Goal: Task Accomplishment & Management: Manage account settings

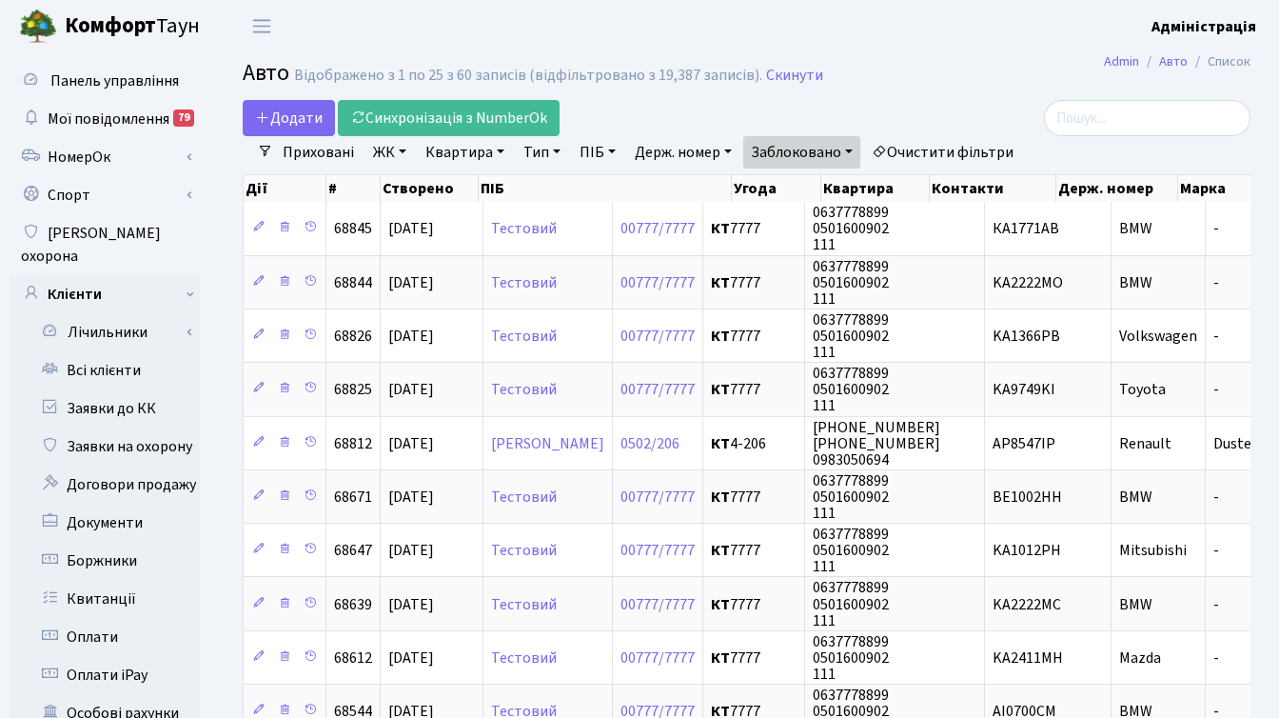
select select "25"
click at [977, 63] on h2 "Авто Відображено з 1 по 25 з 60 записів (відфільтровано з 19,387 записів). Скин…" at bounding box center [747, 76] width 1008 height 32
click at [127, 389] on link "Заявки до КК" at bounding box center [105, 408] width 190 height 38
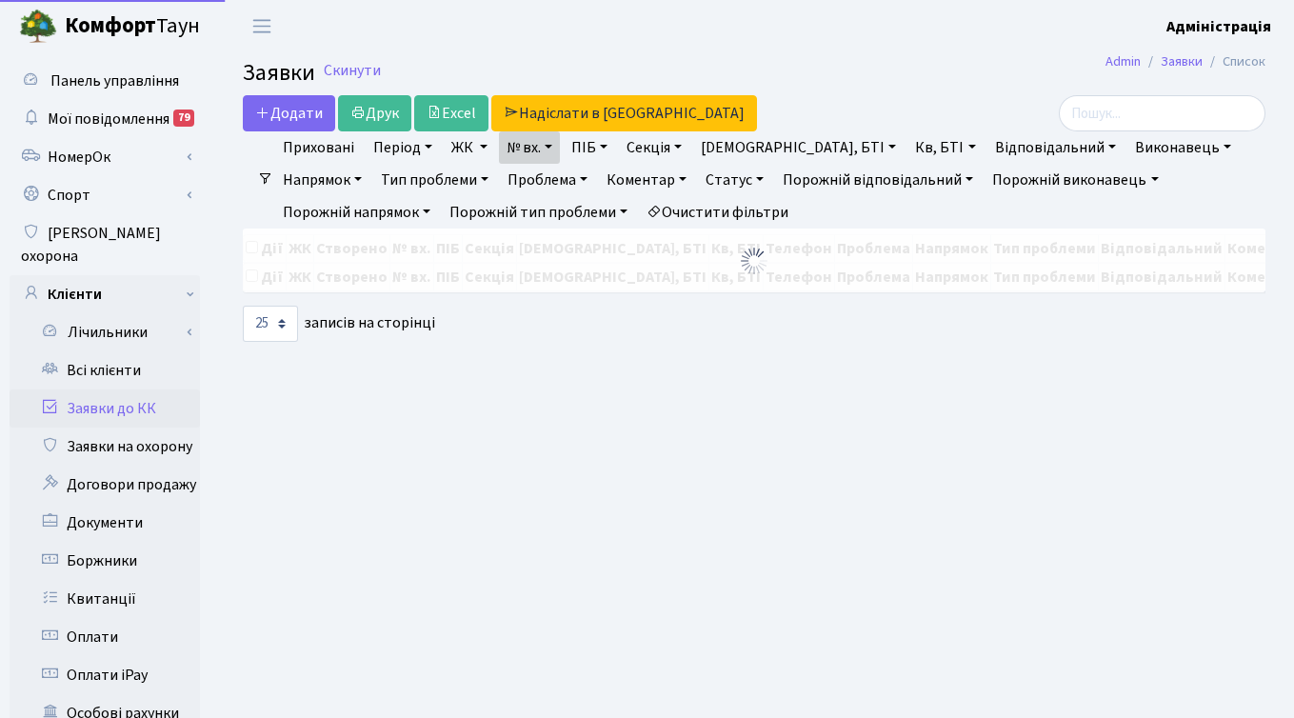
select select "25"
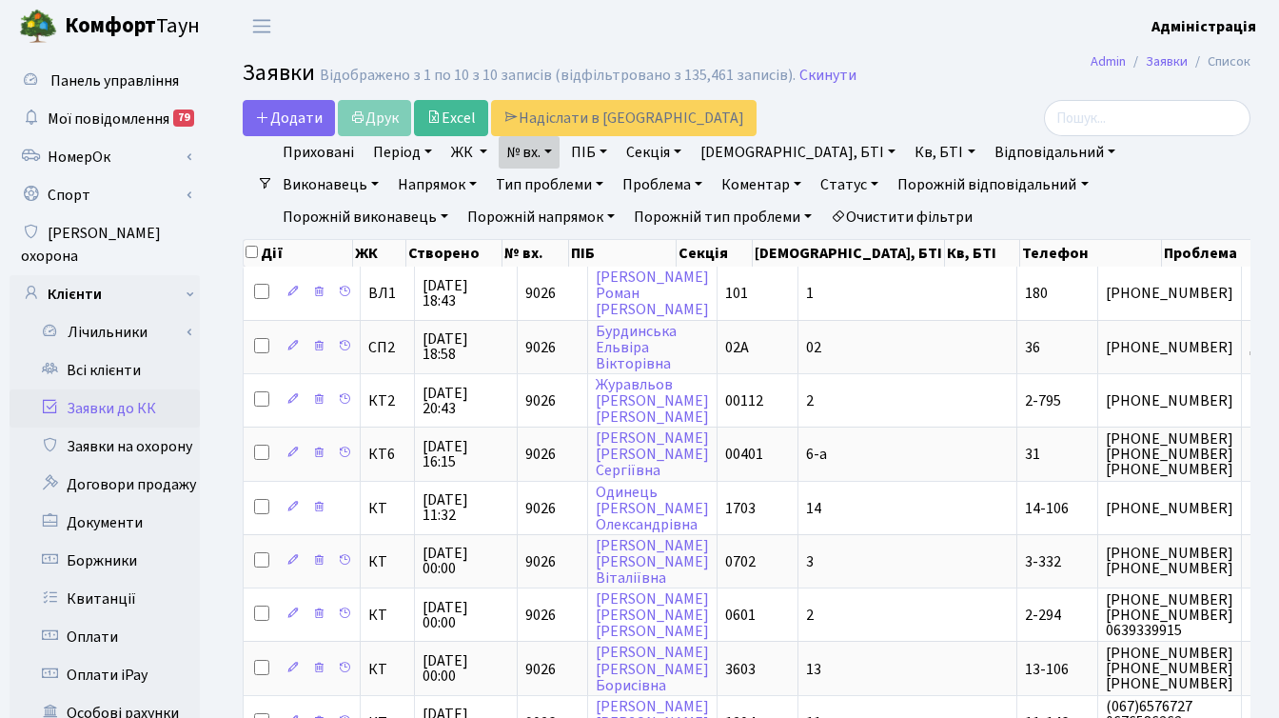
click at [823, 211] on link "Очистити фільтри" at bounding box center [901, 217] width 157 height 32
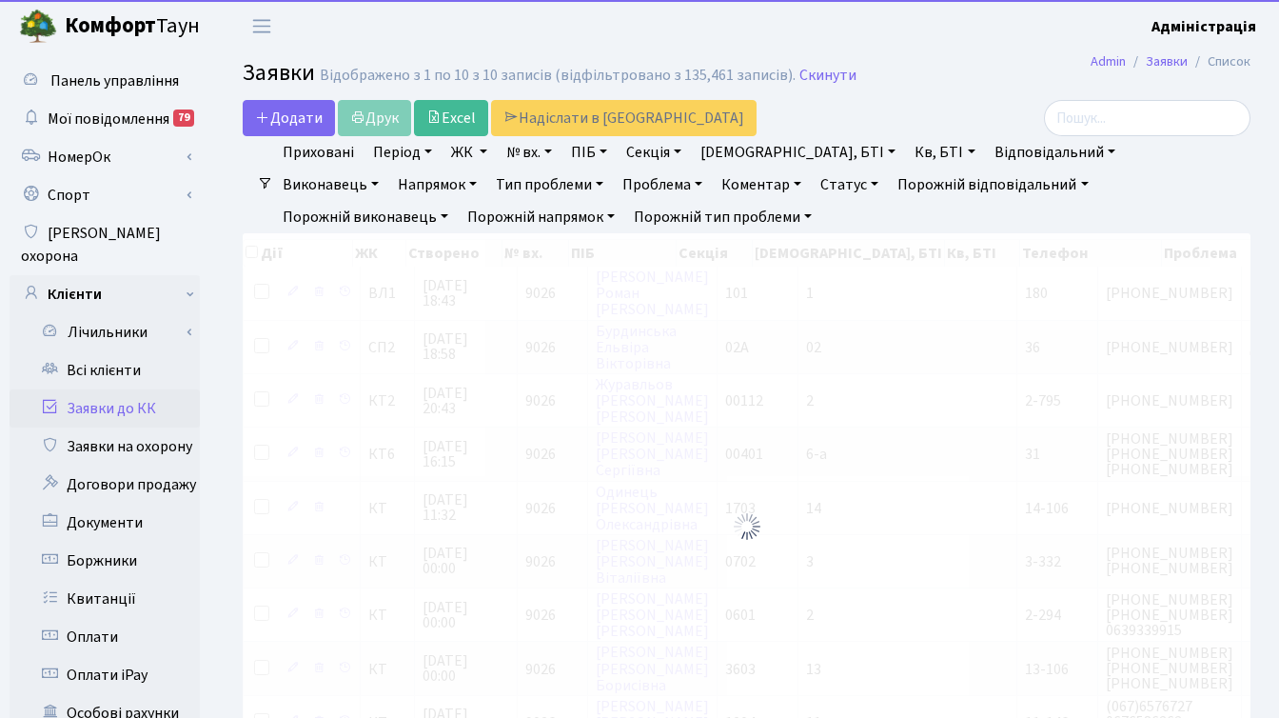
click at [530, 148] on link "№ вх." at bounding box center [529, 152] width 61 height 32
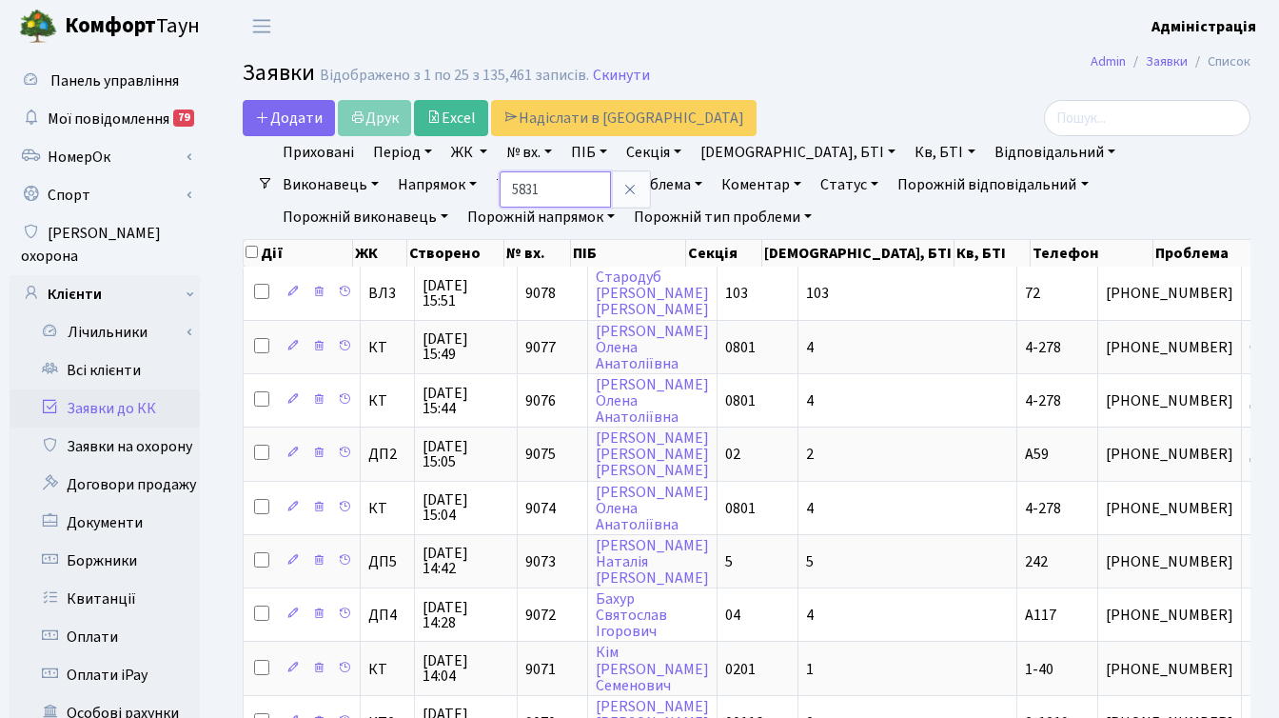
type input "5831"
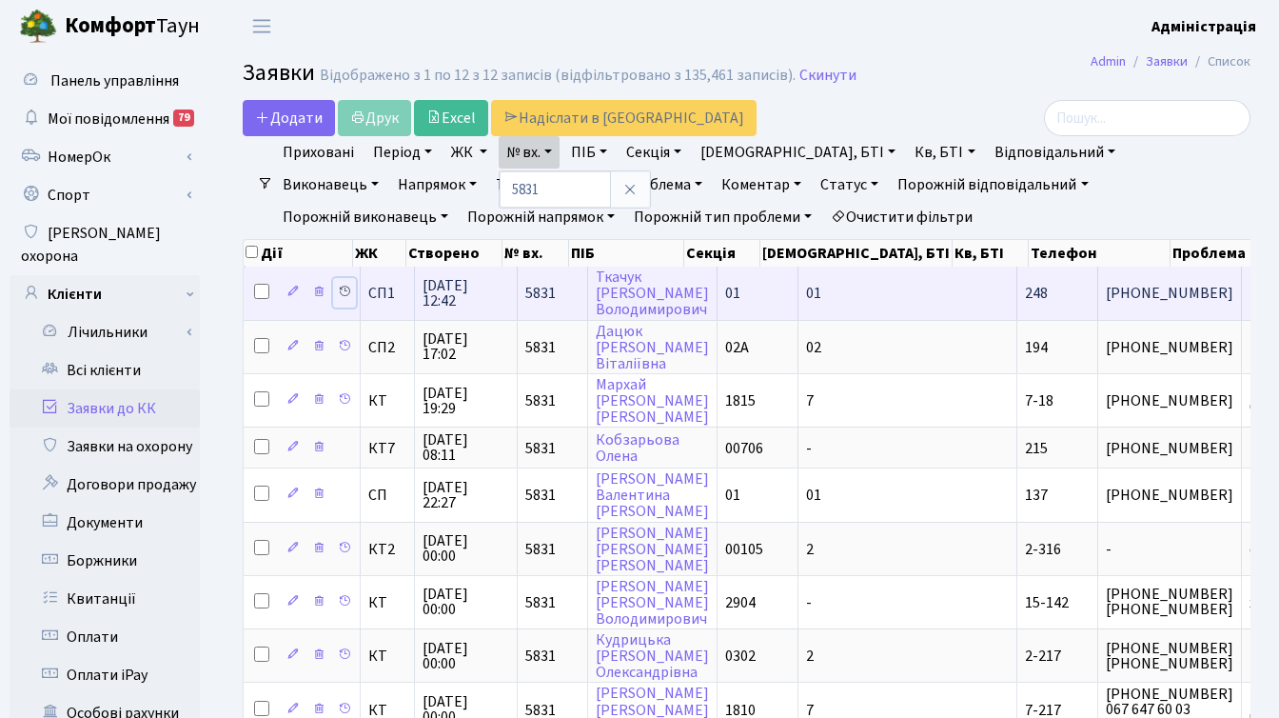
click at [346, 291] on icon at bounding box center [344, 291] width 13 height 13
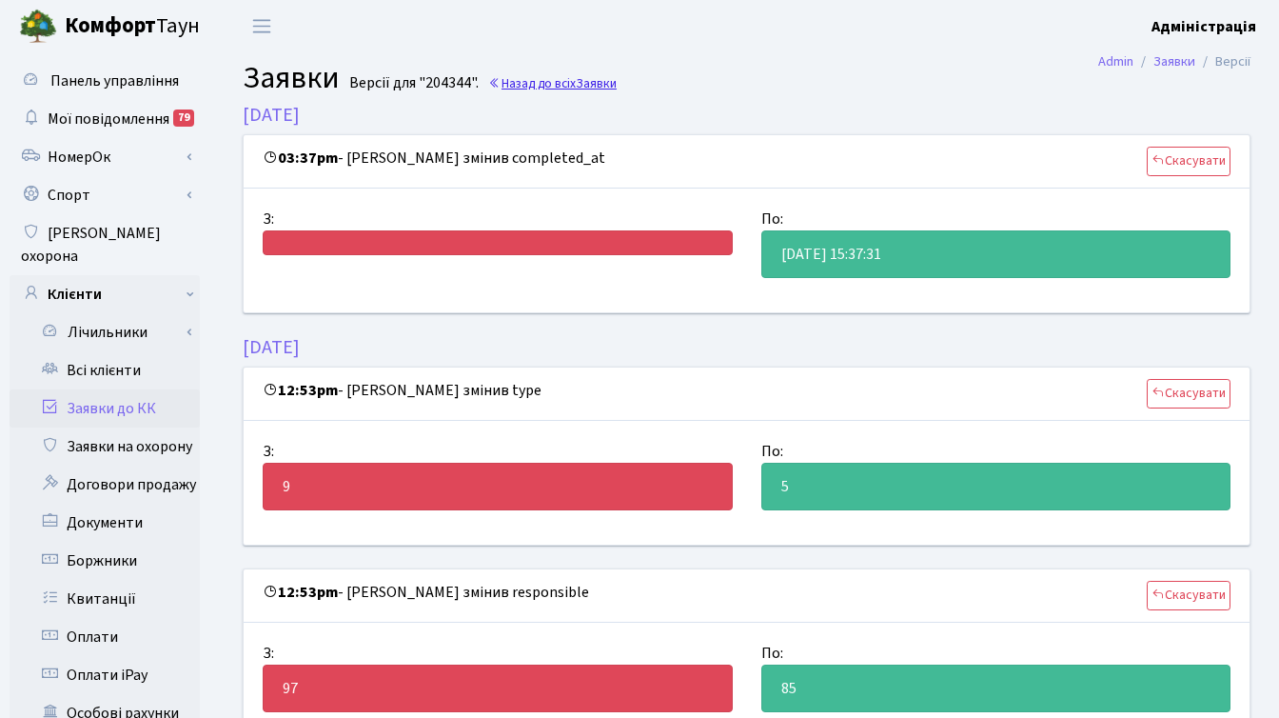
click at [587, 84] on span "Заявки" at bounding box center [596, 83] width 41 height 18
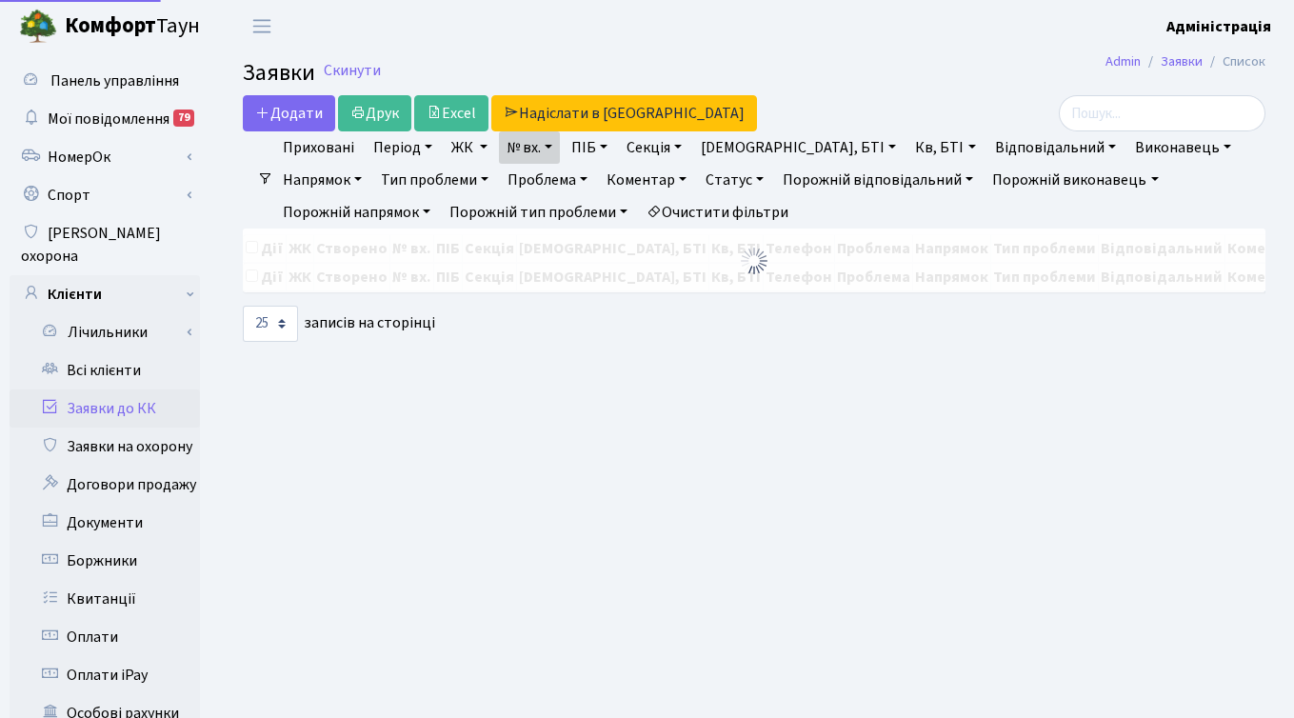
select select "25"
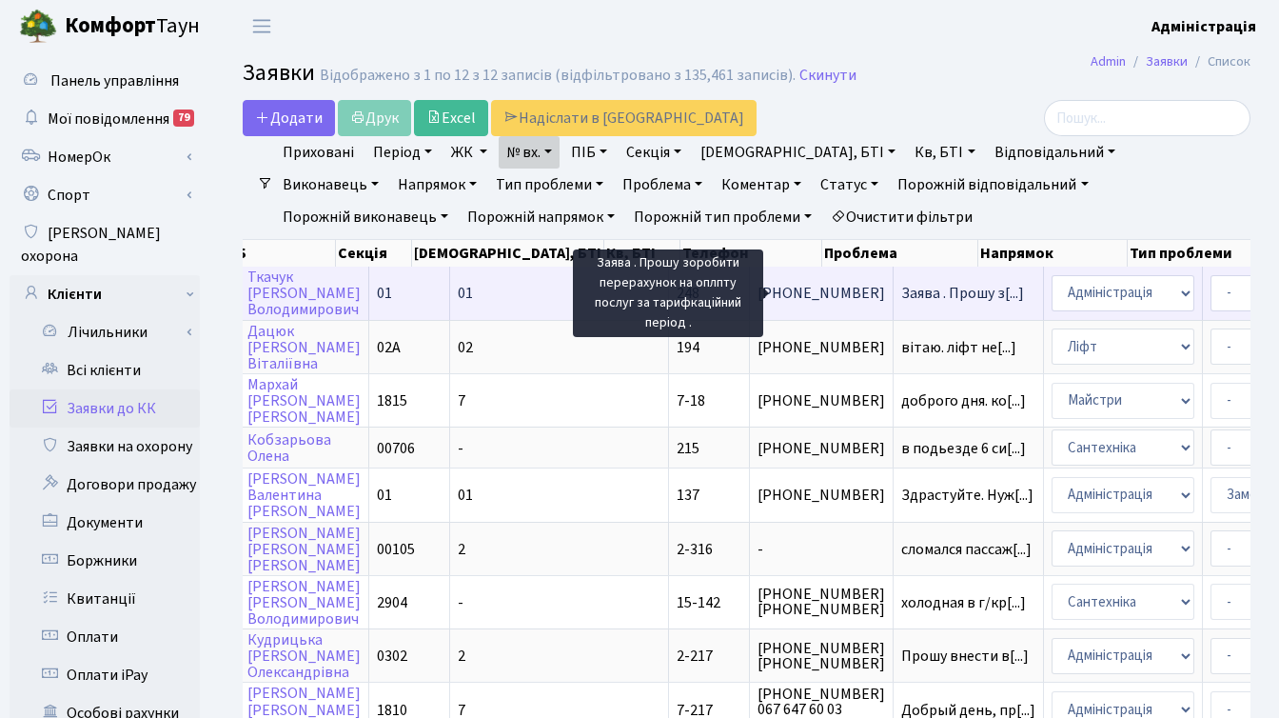
click at [902, 289] on span "Заява . Прошу з[...]" at bounding box center [963, 293] width 123 height 21
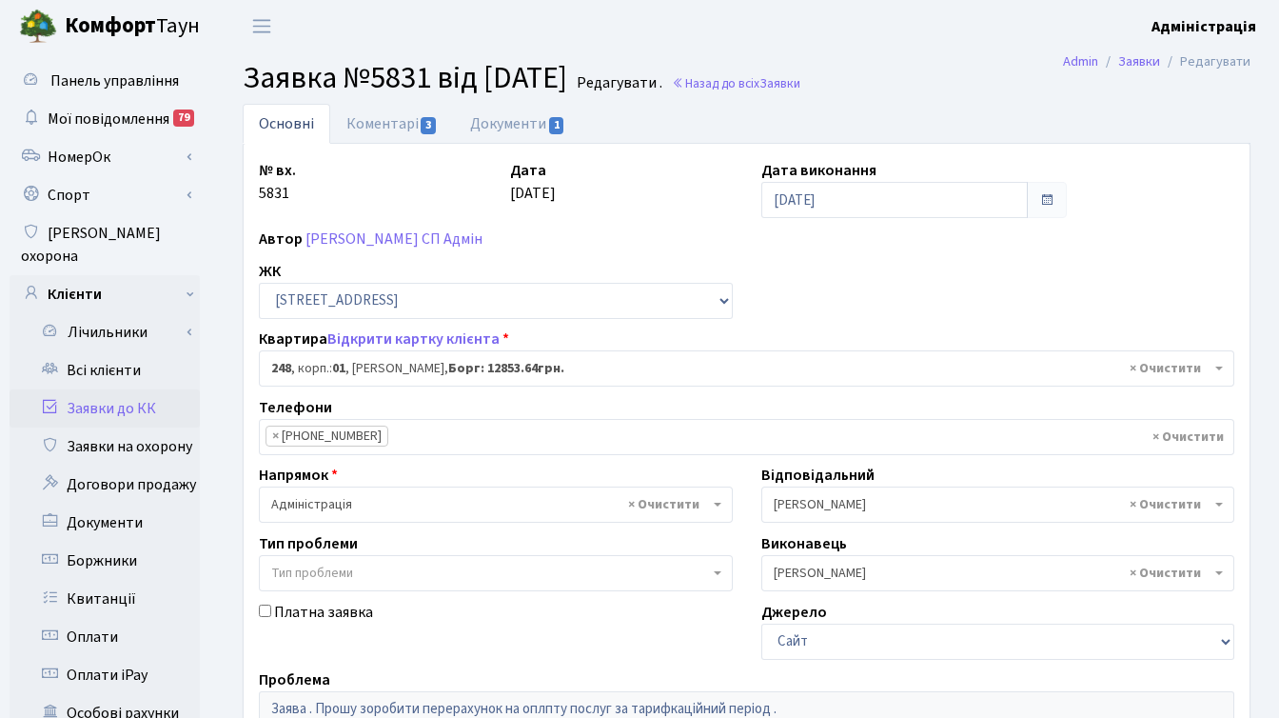
select select "20173"
click at [392, 132] on link "Коментарі 3" at bounding box center [392, 123] width 124 height 39
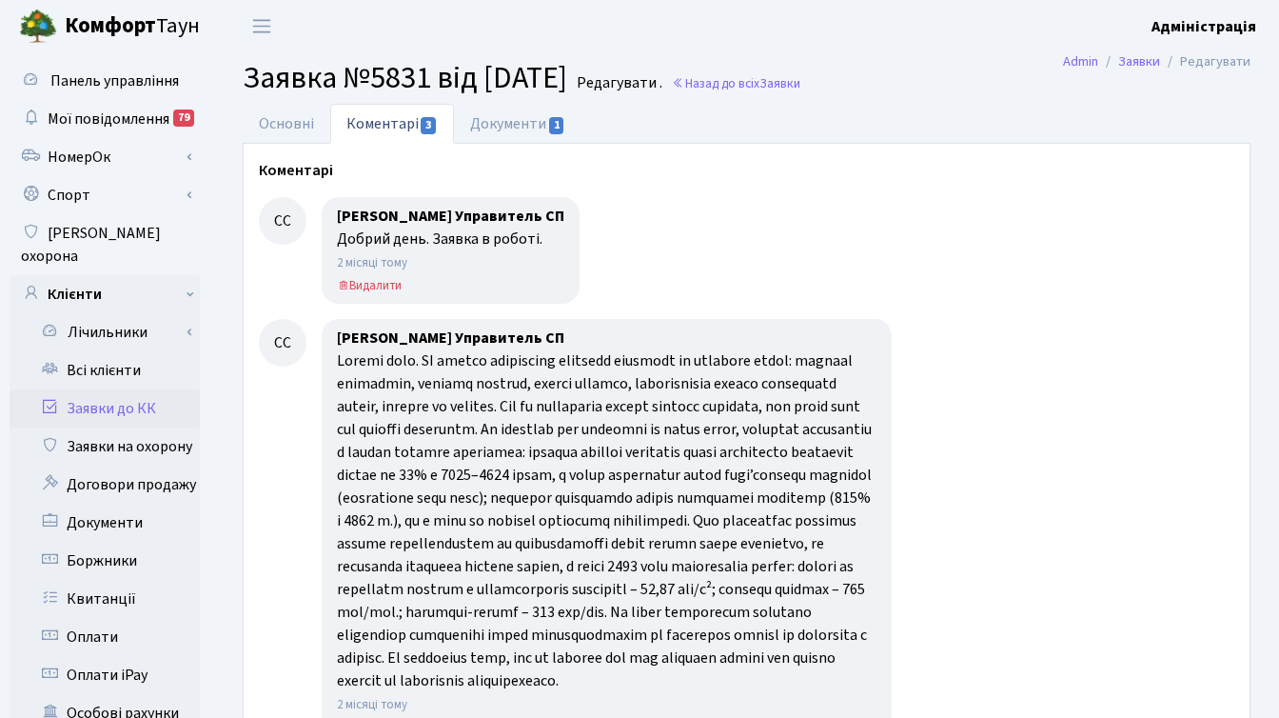
click at [694, 240] on div at bounding box center [747, 250] width 976 height 107
click at [1053, 287] on div at bounding box center [747, 250] width 976 height 107
click at [701, 201] on div at bounding box center [747, 250] width 976 height 107
click at [294, 122] on link "Основні" at bounding box center [287, 123] width 88 height 39
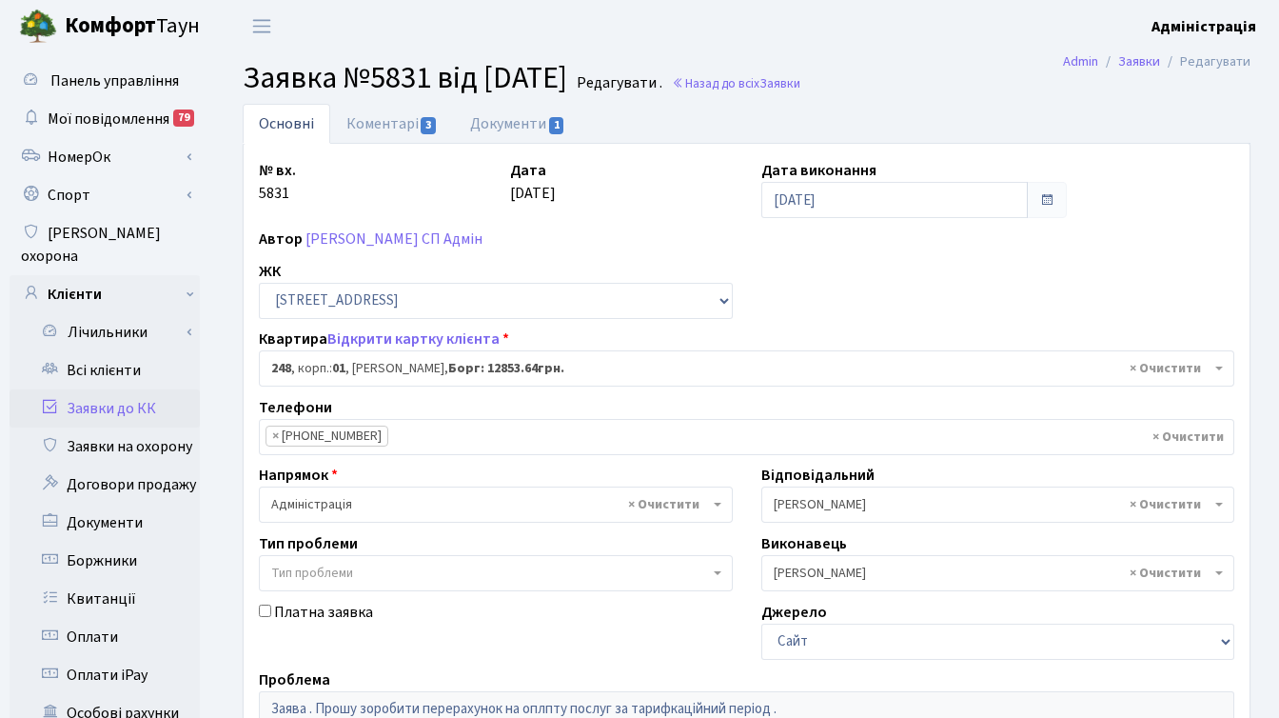
click at [870, 118] on ul "Основні Коментарі 3 Документи 1" at bounding box center [747, 124] width 1008 height 40
click at [933, 81] on h2 "Заявка №5831 від 11.07.2025 Редагувати . Назад до всіх Заявки" at bounding box center [747, 78] width 1008 height 36
click at [618, 123] on ul "Основні Коментарі 3 Документи 1" at bounding box center [747, 124] width 1008 height 40
click at [955, 109] on ul "Основні Коментарі 3 Документи 1" at bounding box center [747, 124] width 1008 height 40
click at [221, 639] on div "Основні Коментарі 3 Документи 1 № вх. 5831 Дата 11.07.2025 Дата виконання 18.07…" at bounding box center [746, 595] width 1065 height 983
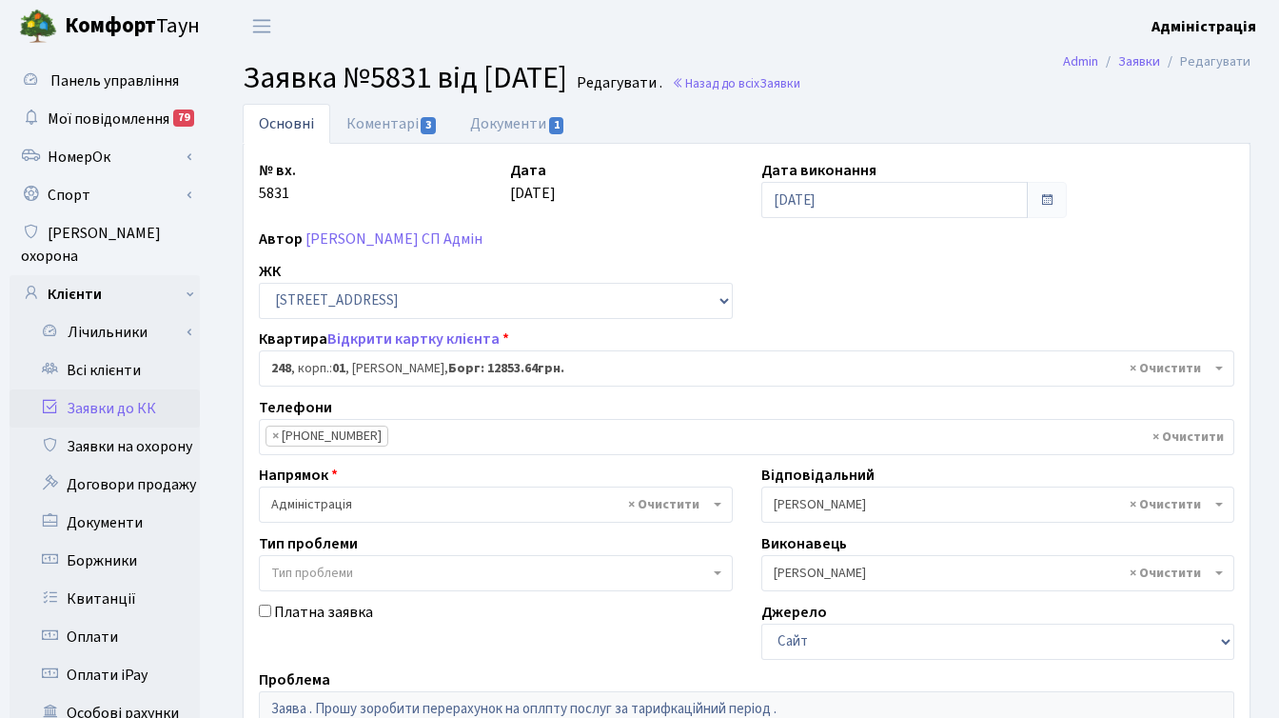
click at [943, 78] on h2 "Заявка №5831 від 11.07.2025 Редагувати . Назад до всіх Заявки" at bounding box center [747, 78] width 1008 height 36
click at [946, 100] on main "Admin Заявки Редагувати Заявка №5831 від 11.07.2025 Редагувати . Назад до всіх …" at bounding box center [746, 606] width 1065 height 1108
click at [995, 116] on ul "Основні Коментарі 3 Документи 1" at bounding box center [747, 124] width 1008 height 40
click at [1196, 216] on div "№ вх. 5831 Дата 11.07.2025 Дата виконання 18.07.2025 Автор Лоскутова Вікторія С…" at bounding box center [747, 588] width 1004 height 859
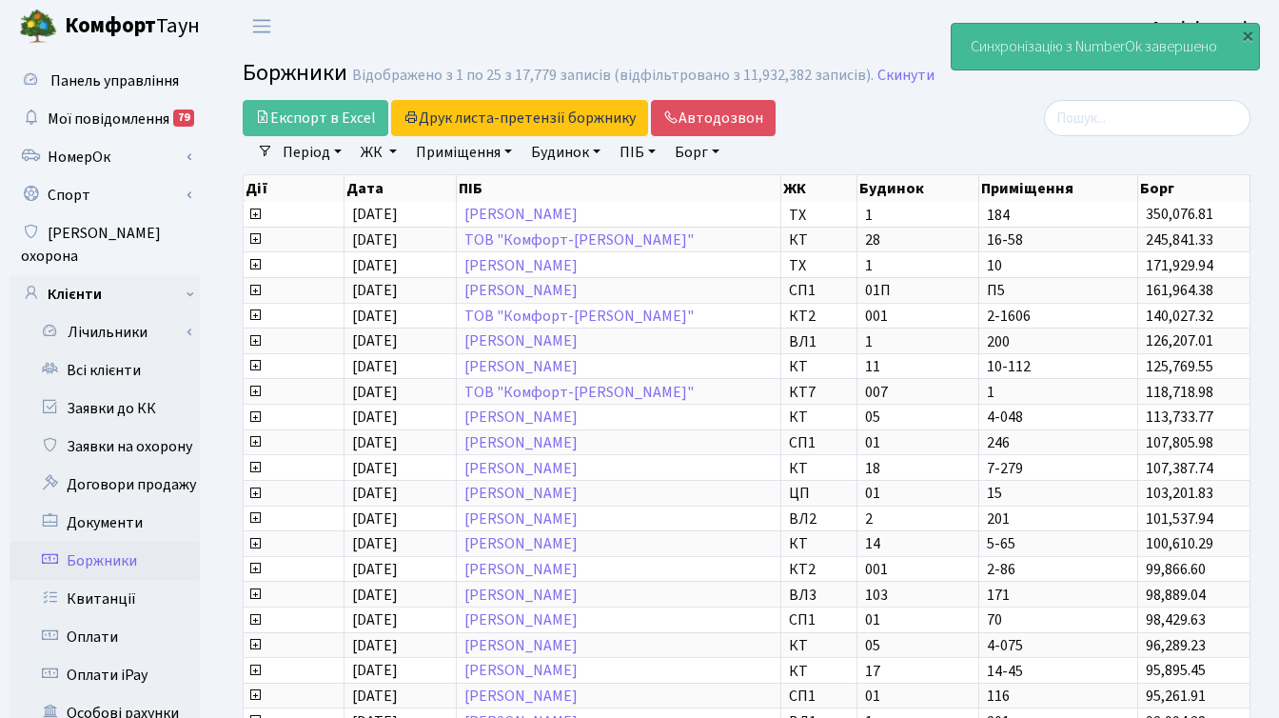
select select "25"
click at [1244, 30] on div "×" at bounding box center [1248, 35] width 19 height 19
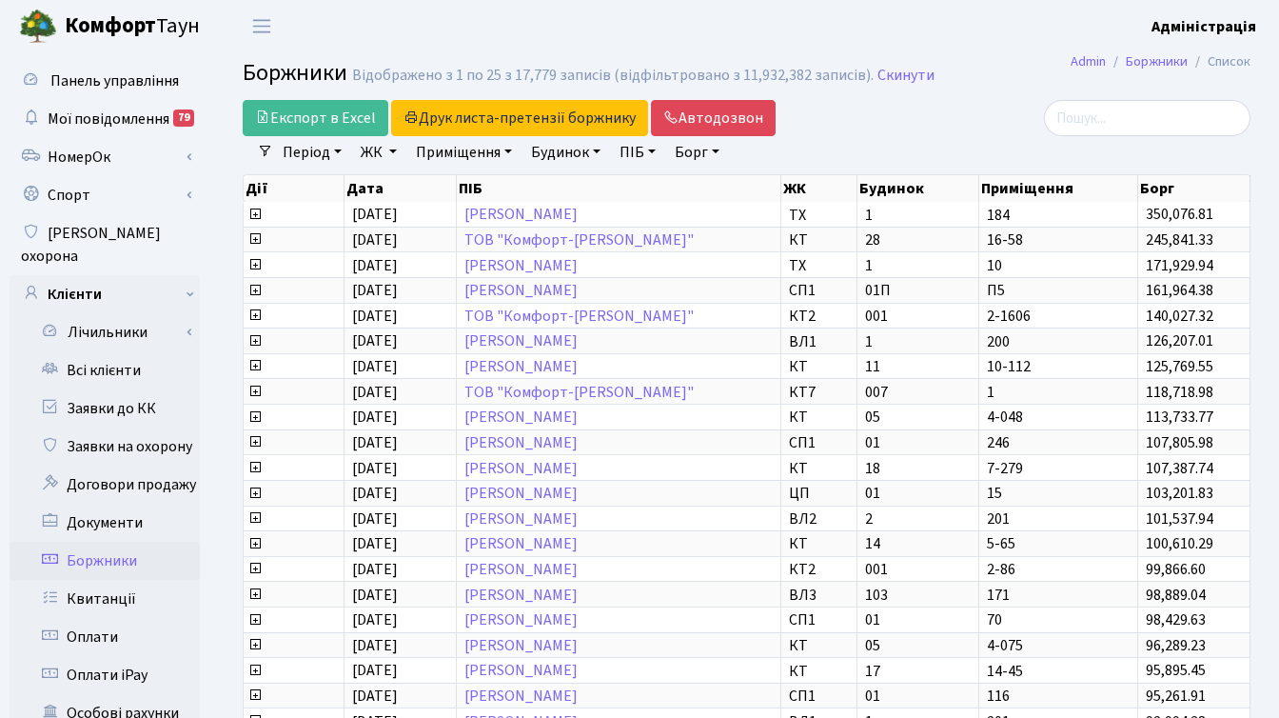
click at [882, 38] on header "[PERSON_NAME] Адміністрація Мій обліковий запис Вийти" at bounding box center [639, 26] width 1279 height 52
click at [997, 129] on div at bounding box center [1092, 118] width 317 height 36
click at [978, 129] on div at bounding box center [1092, 118] width 317 height 36
click at [1043, 131] on div at bounding box center [1092, 118] width 317 height 36
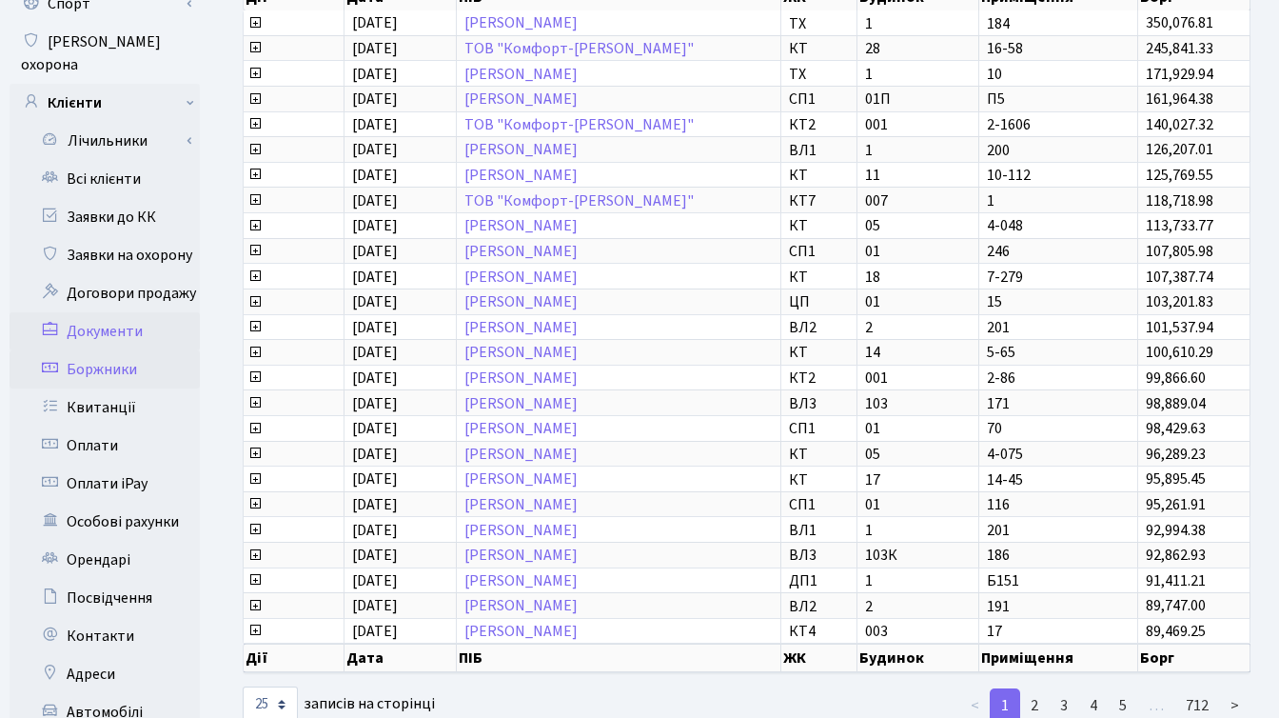
scroll to position [211, 0]
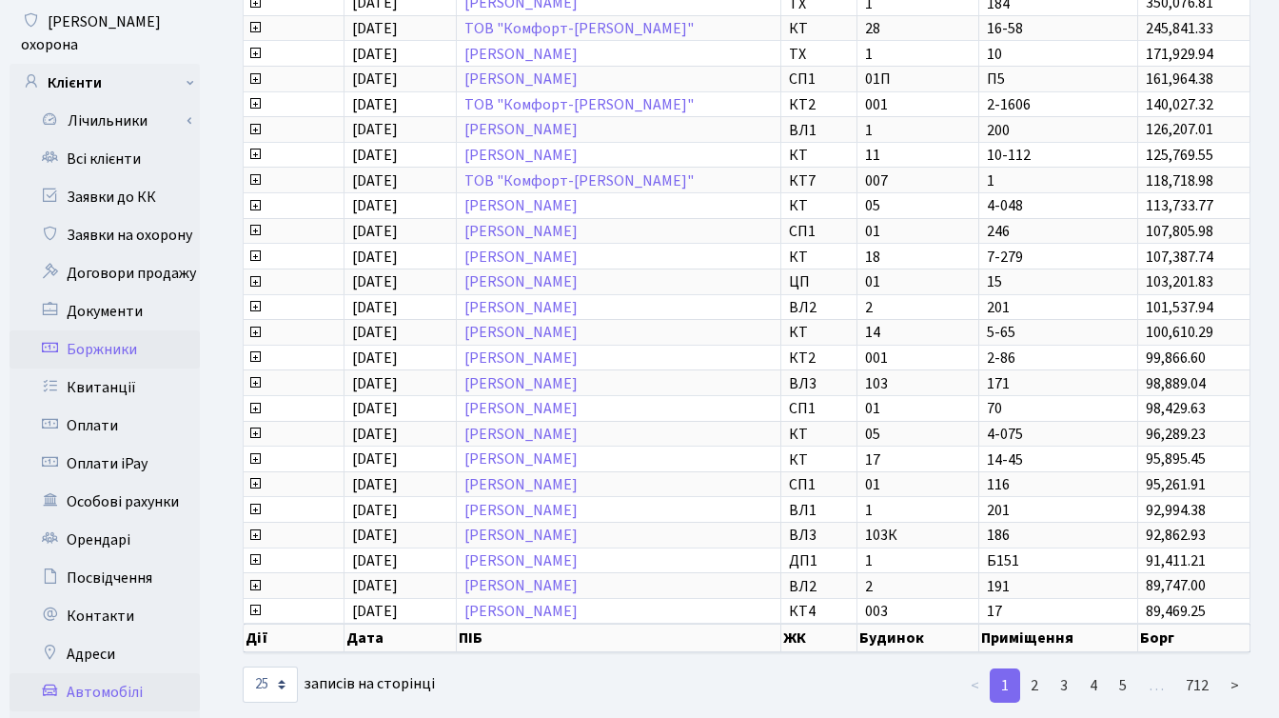
click at [101, 675] on link "Автомобілі" at bounding box center [105, 692] width 190 height 38
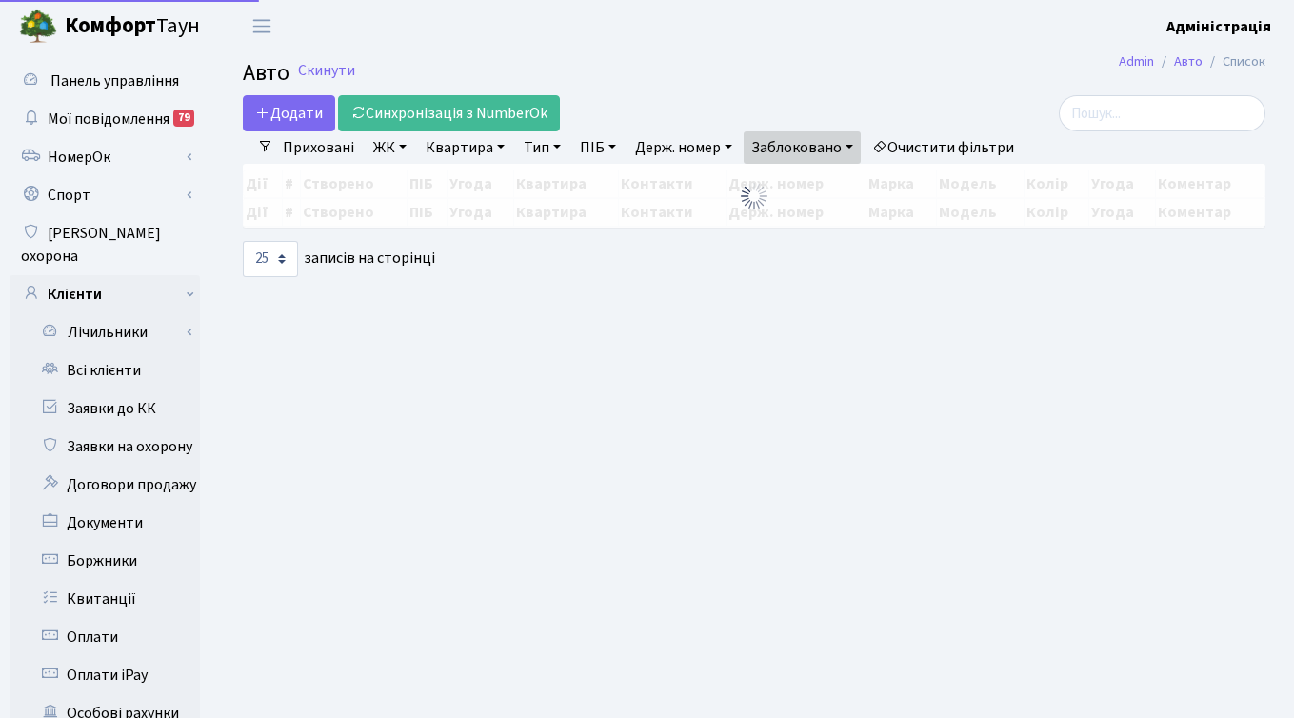
select select "25"
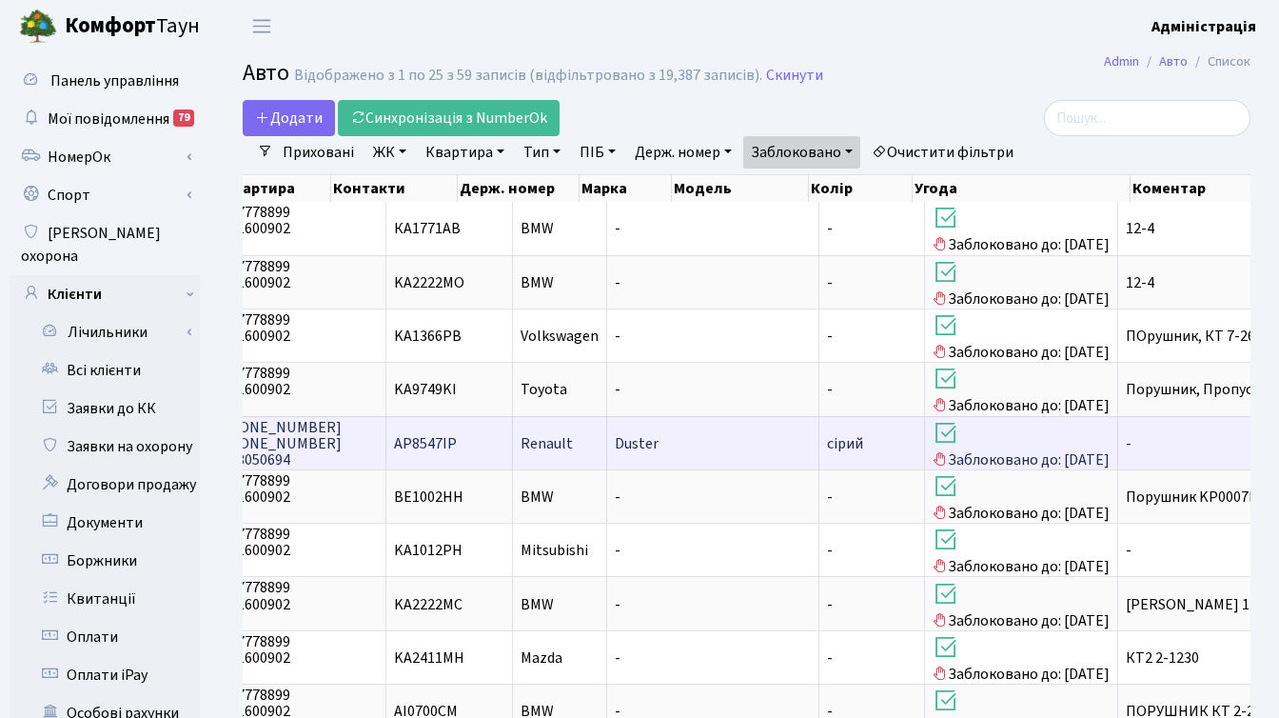
scroll to position [0, 594]
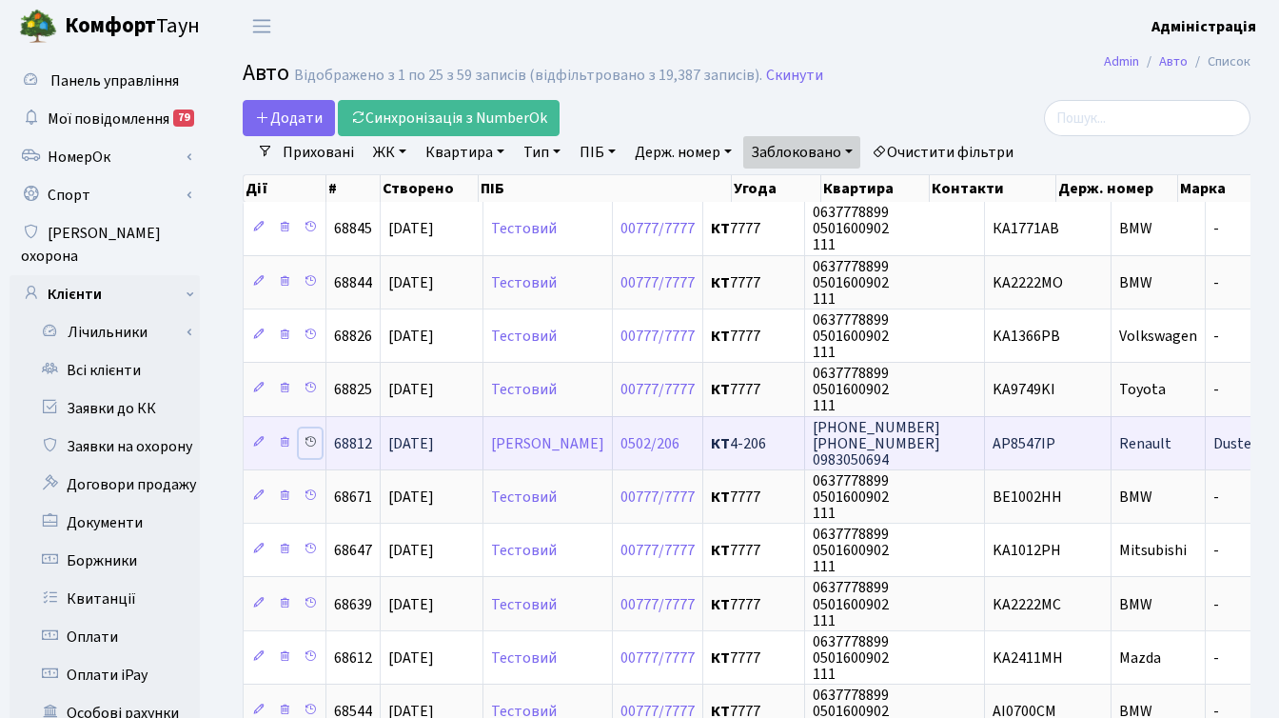
click at [310, 442] on icon at bounding box center [310, 441] width 13 height 13
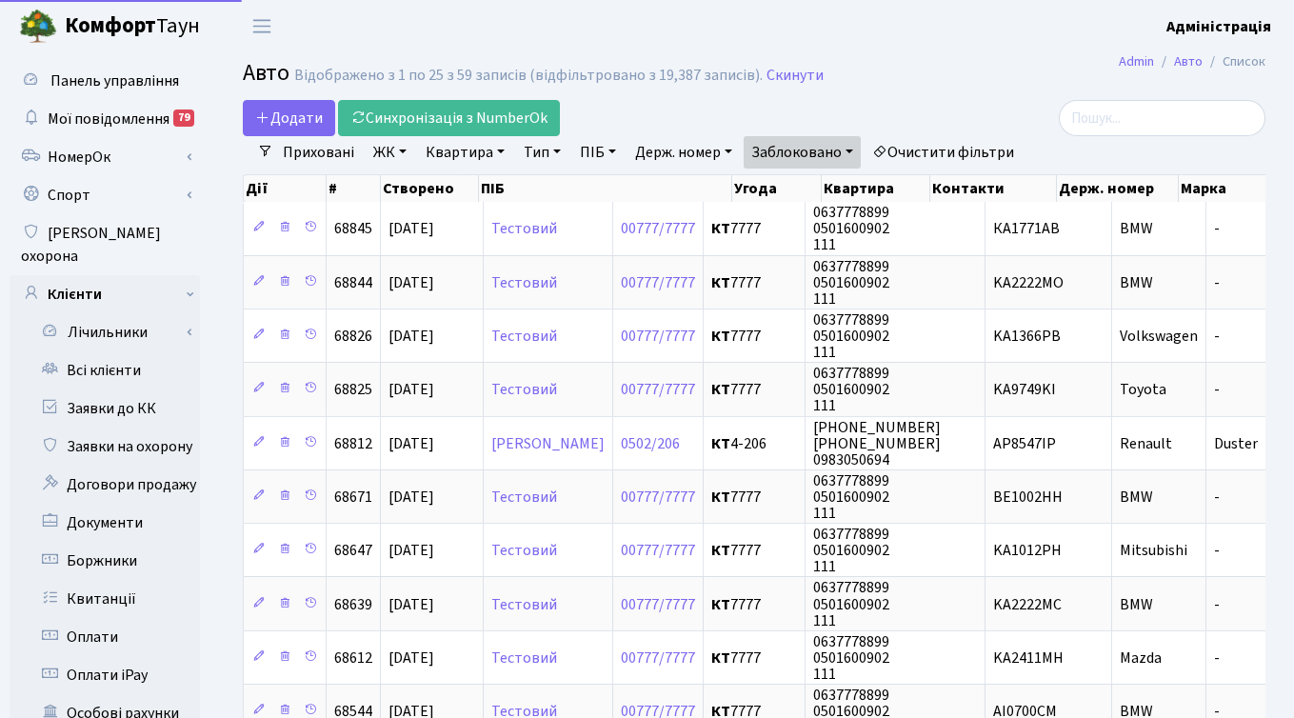
select select "25"
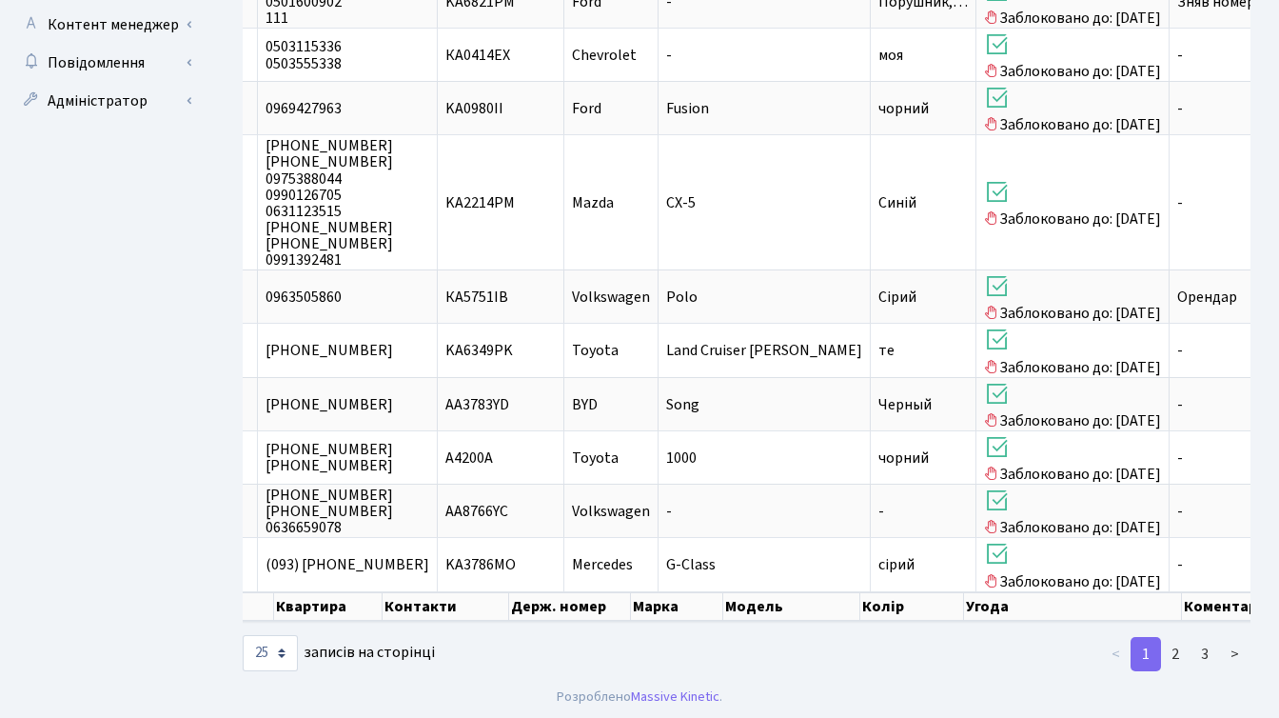
scroll to position [1048, 0]
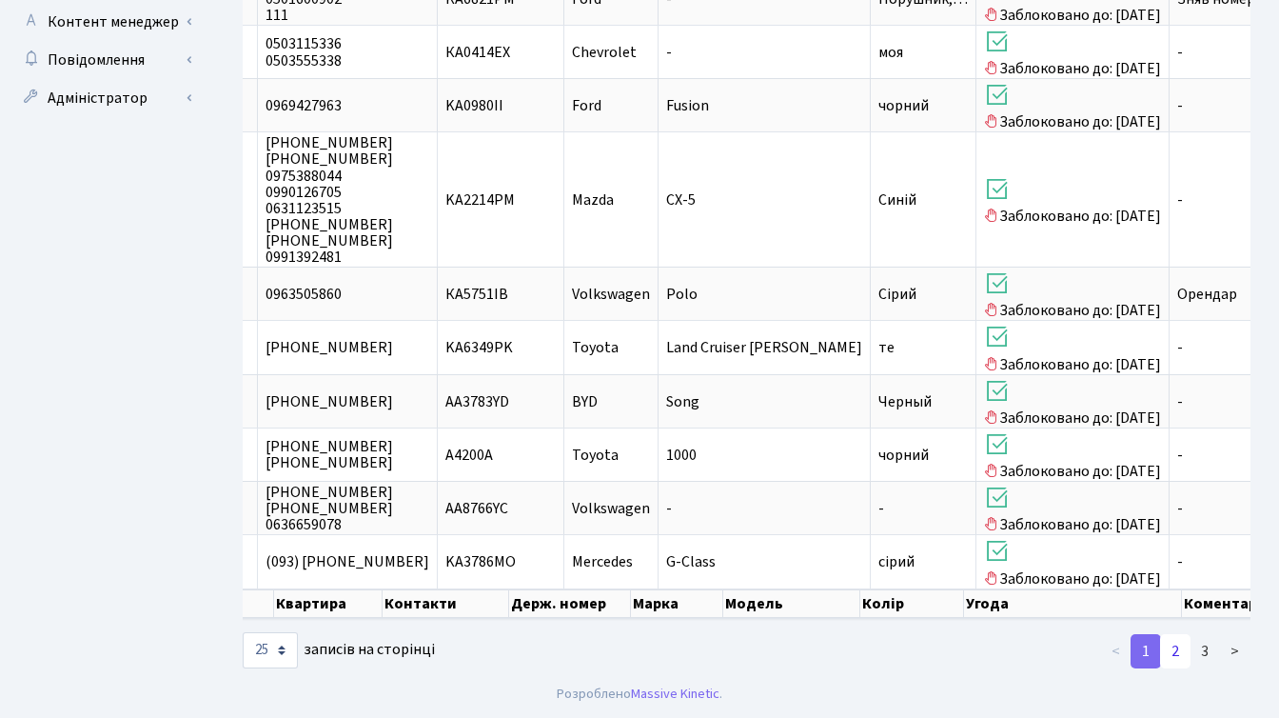
click at [1179, 647] on link "2" at bounding box center [1175, 651] width 30 height 34
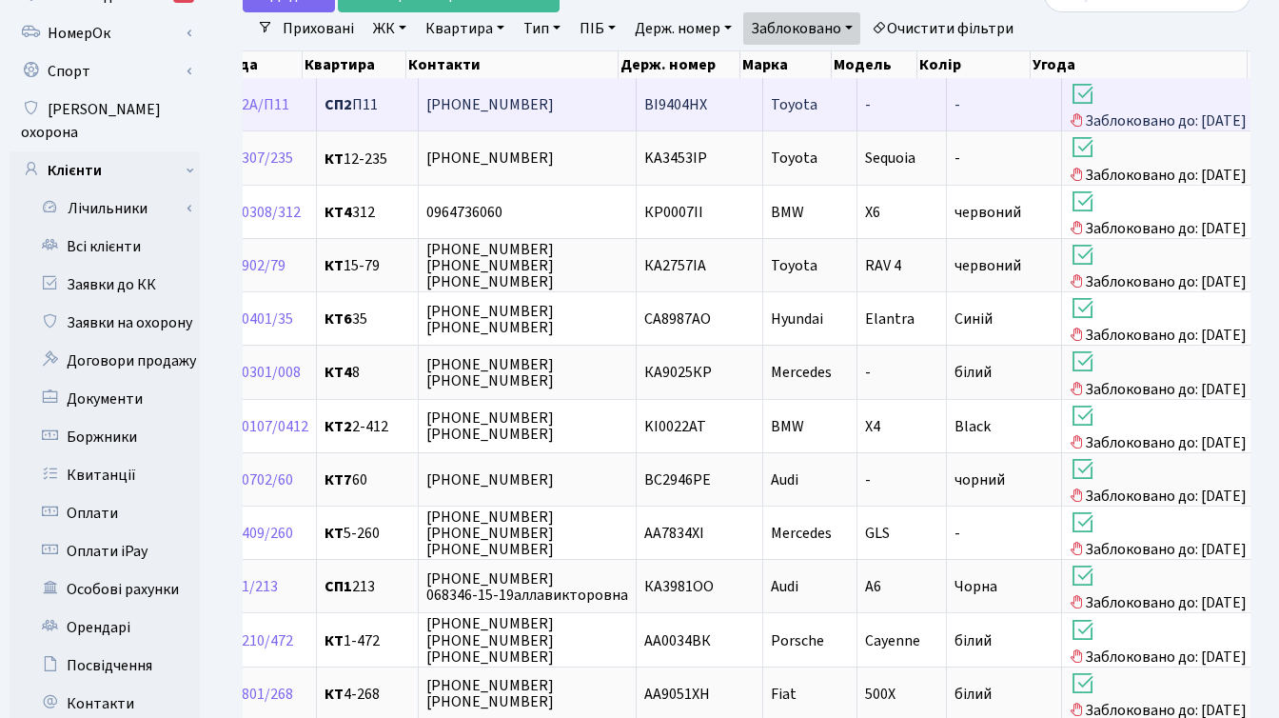
scroll to position [0, 0]
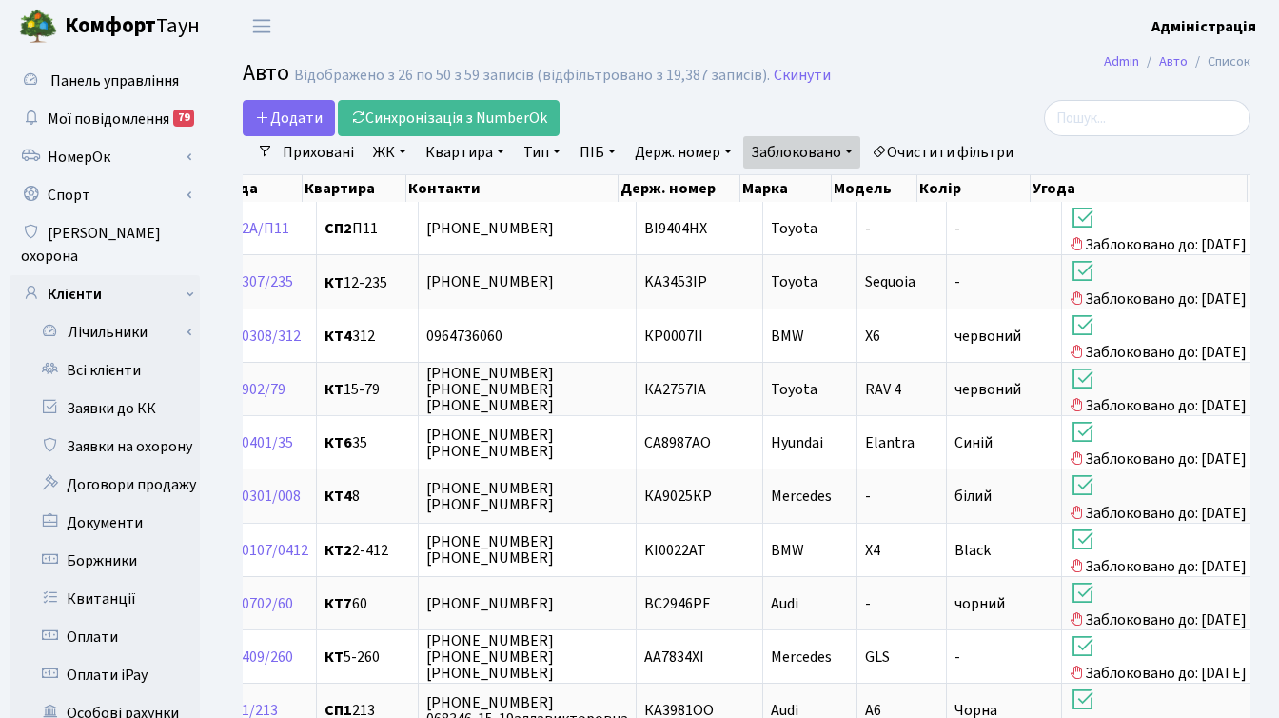
click at [684, 149] on link "Держ. номер" at bounding box center [683, 152] width 112 height 32
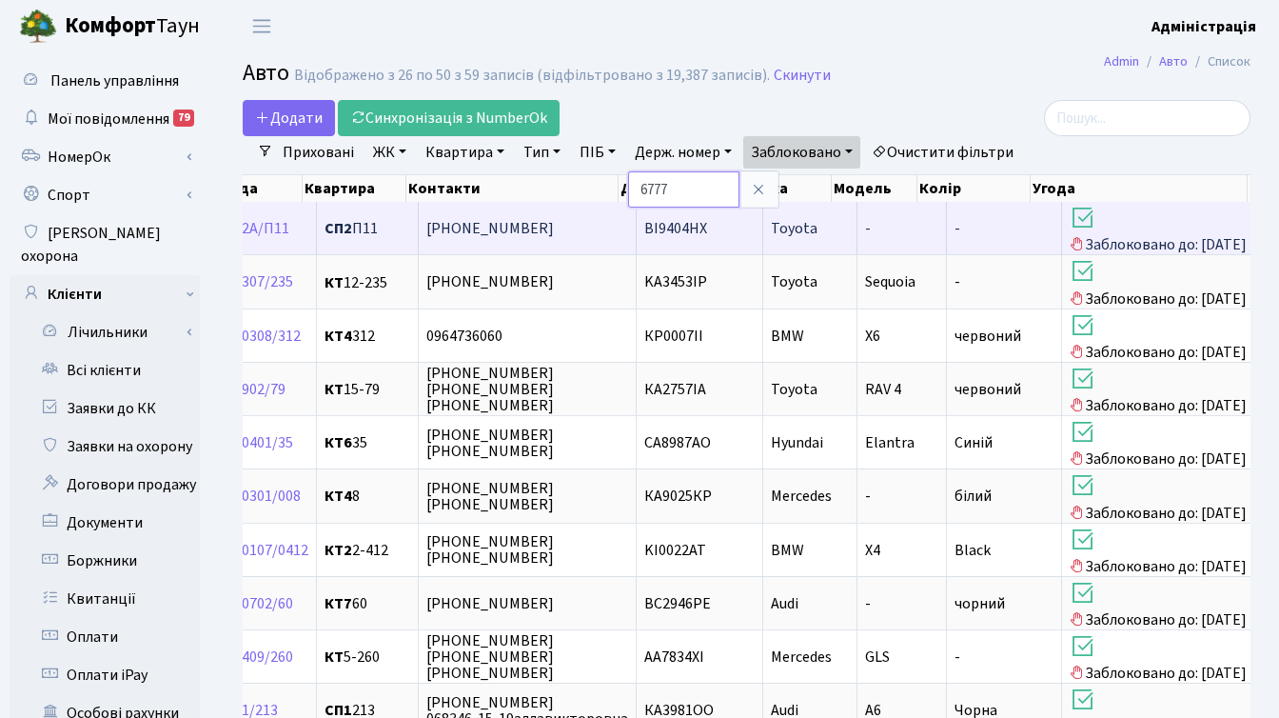
type input "6777"
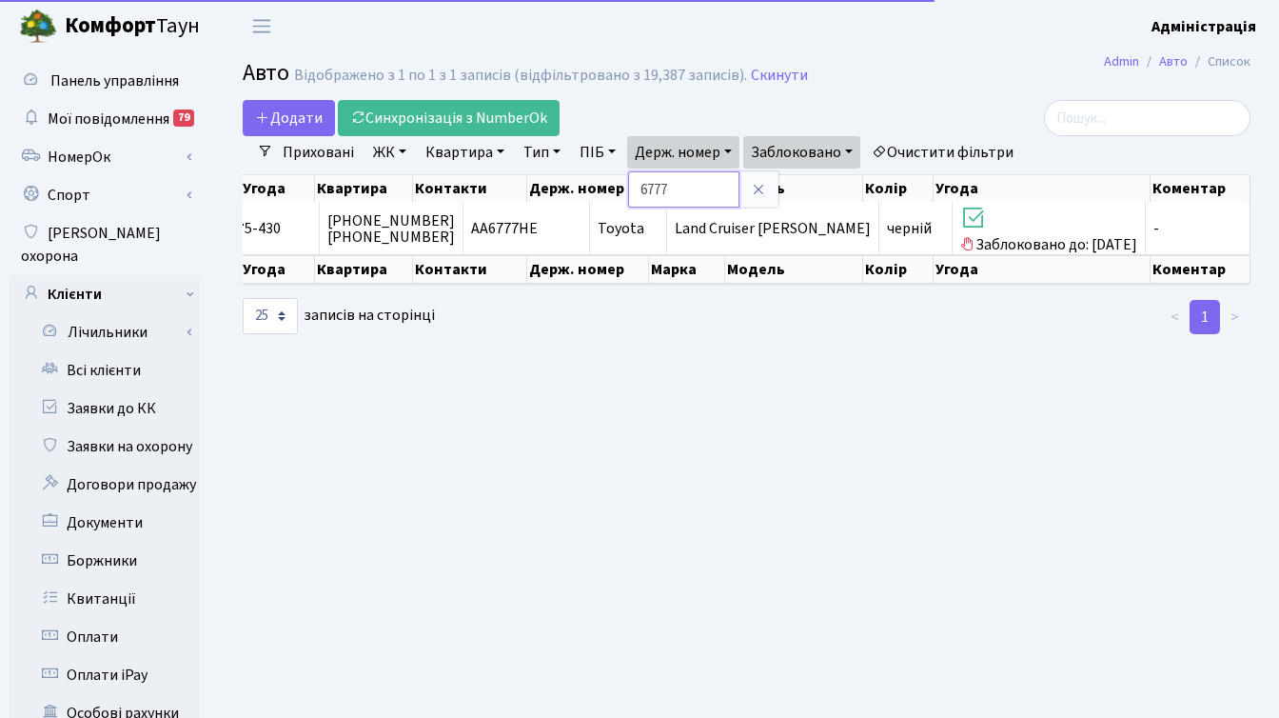
scroll to position [0, 490]
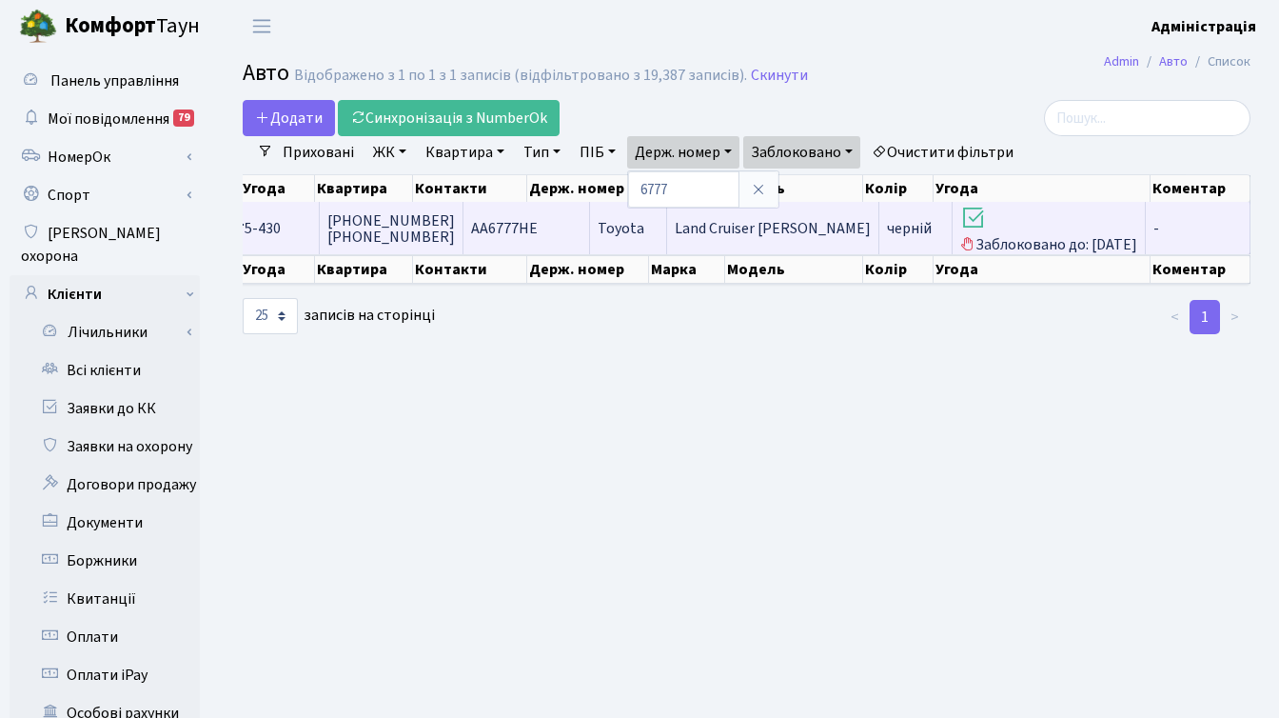
click at [644, 232] on span "Toyota" at bounding box center [621, 228] width 47 height 21
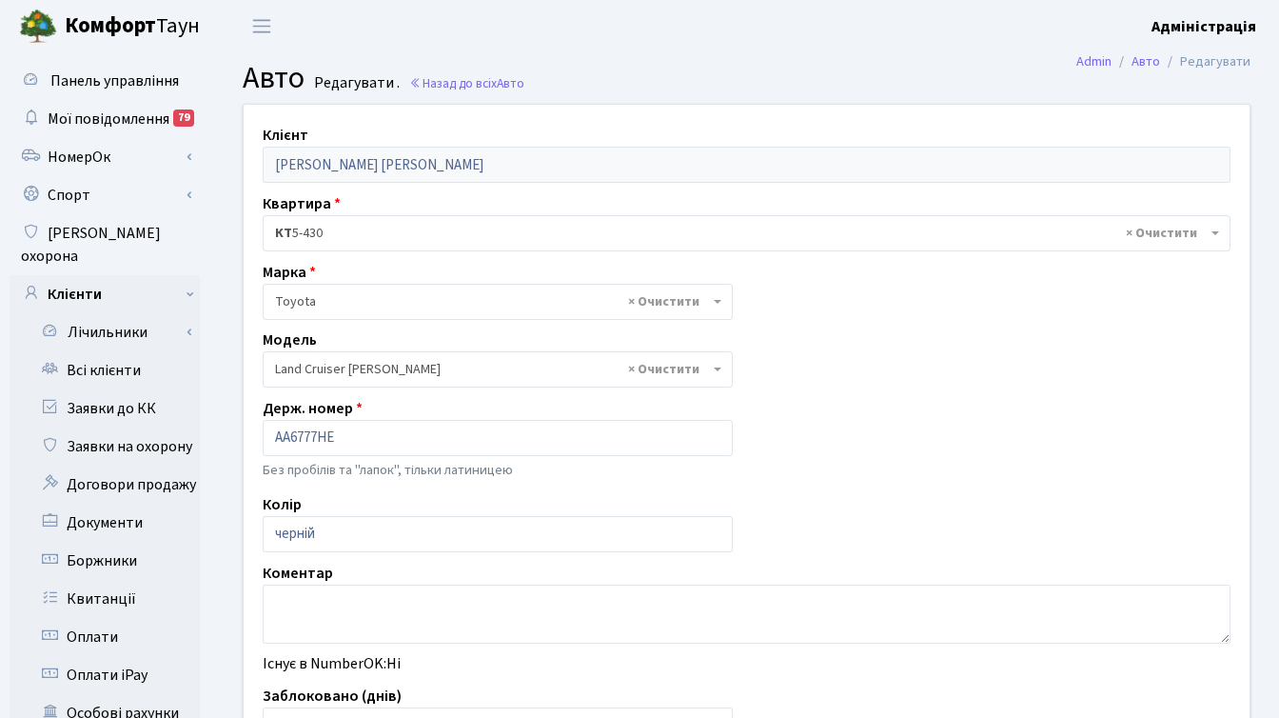
select select "2347"
click at [388, 299] on span "× Toyota" at bounding box center [492, 301] width 434 height 19
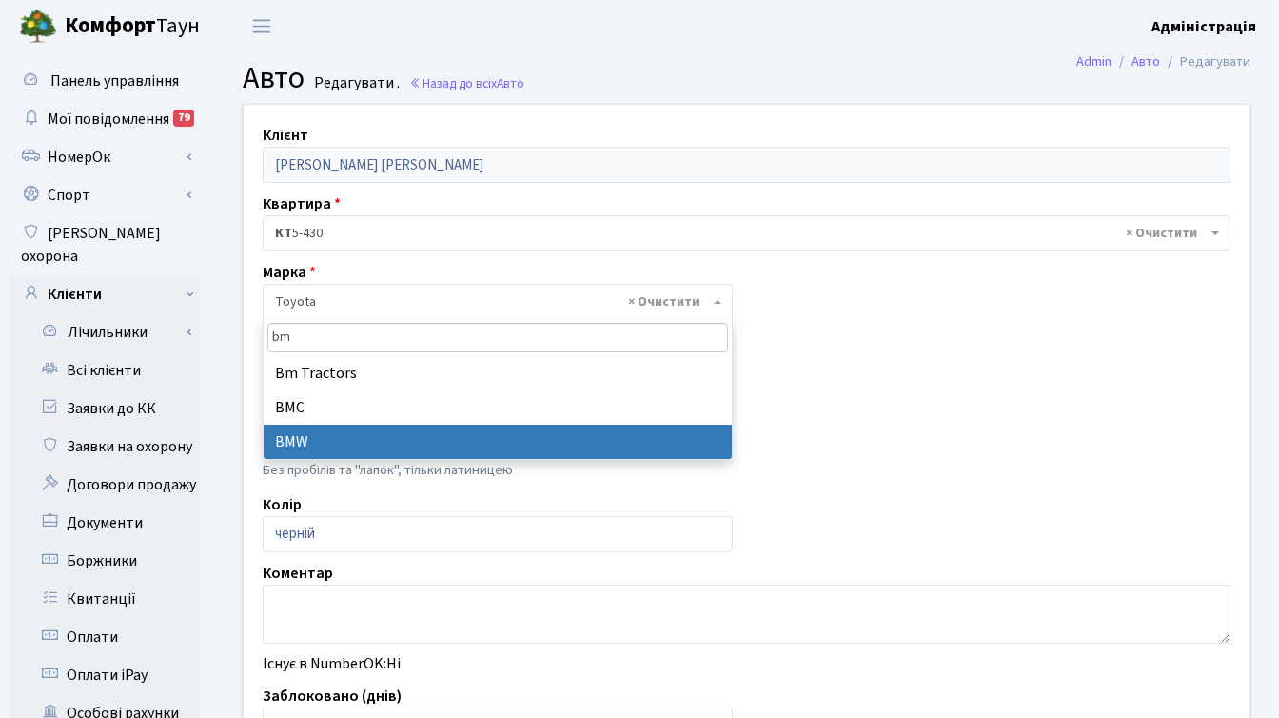
type input "bm"
select select "19"
select select
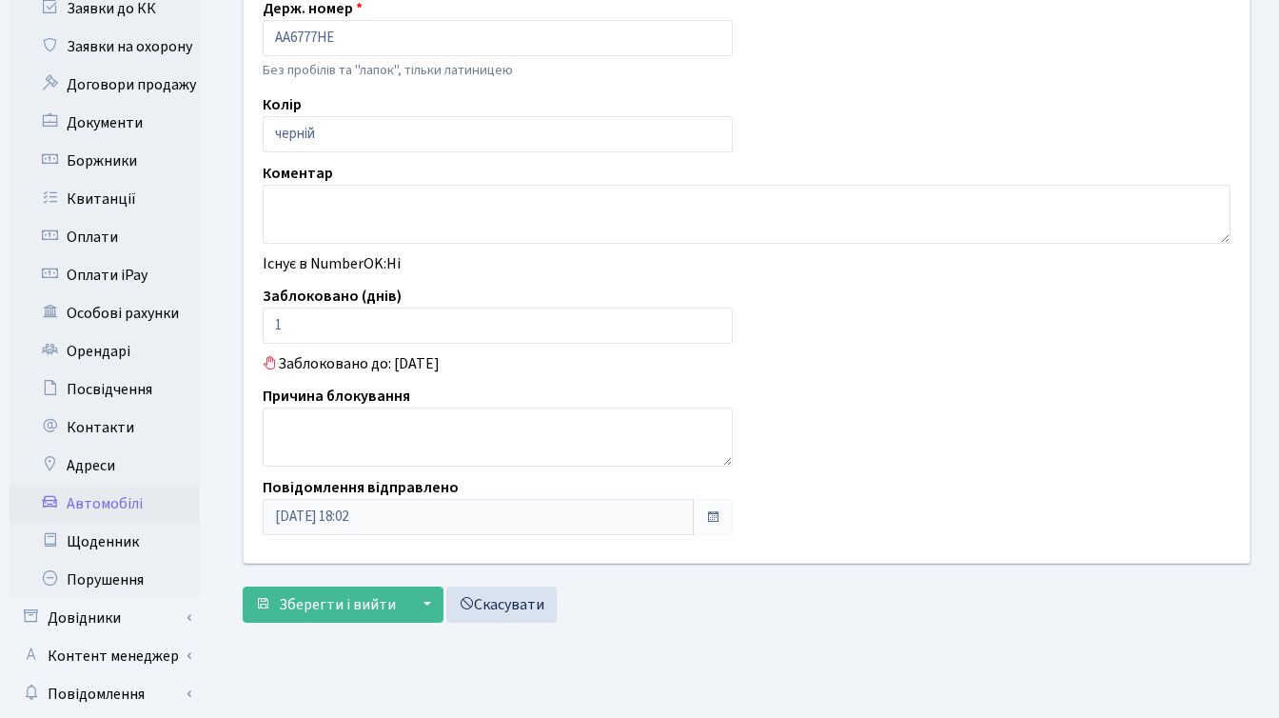
scroll to position [406, 0]
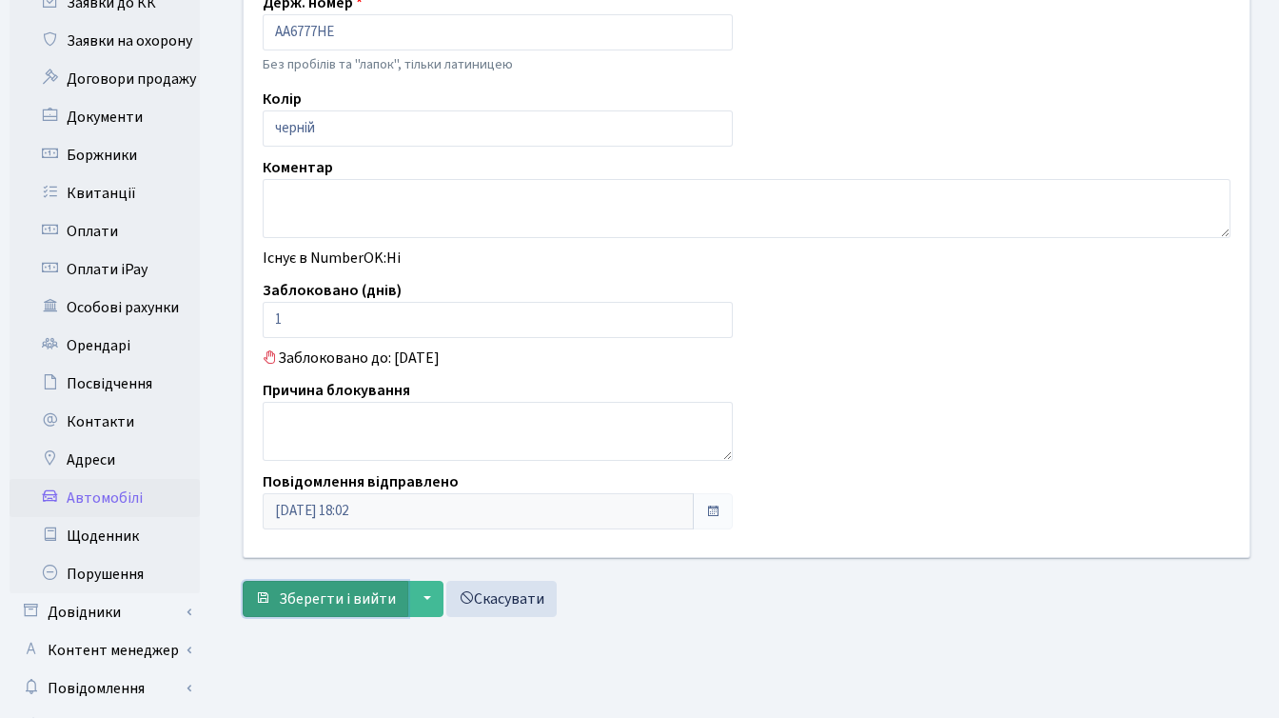
click at [310, 601] on span "Зберегти і вийти" at bounding box center [337, 598] width 117 height 21
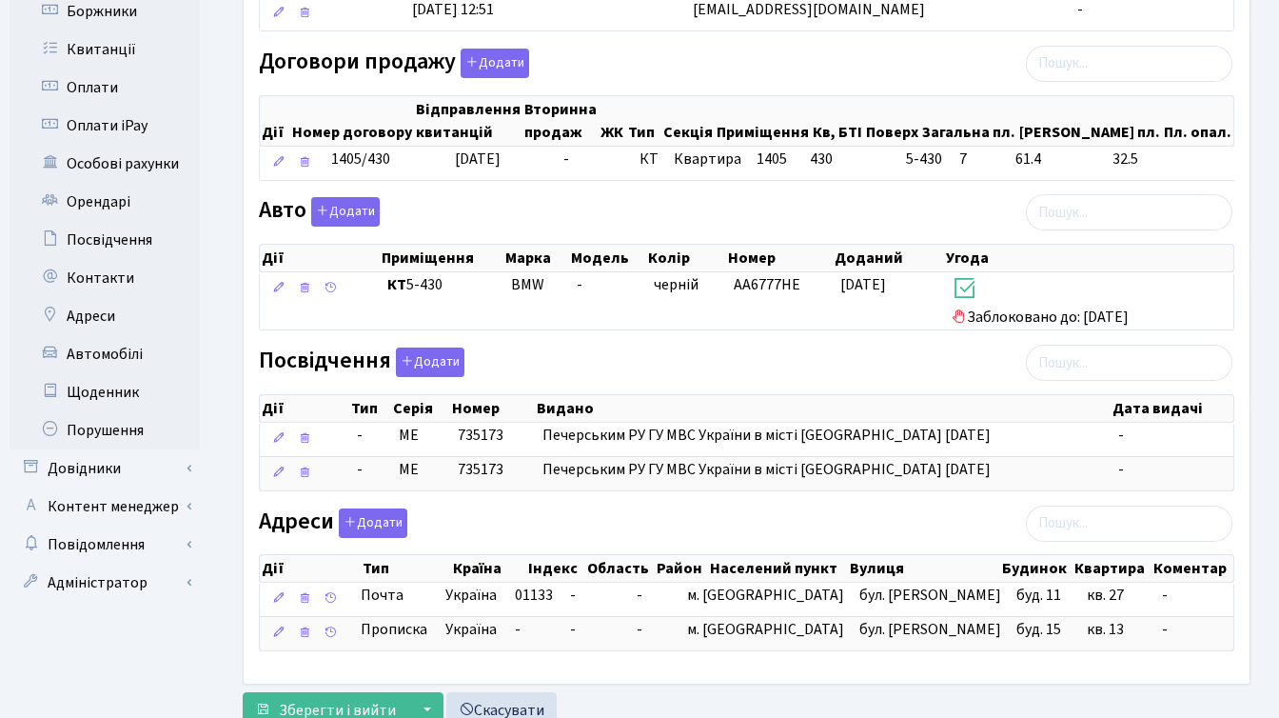
scroll to position [582, 0]
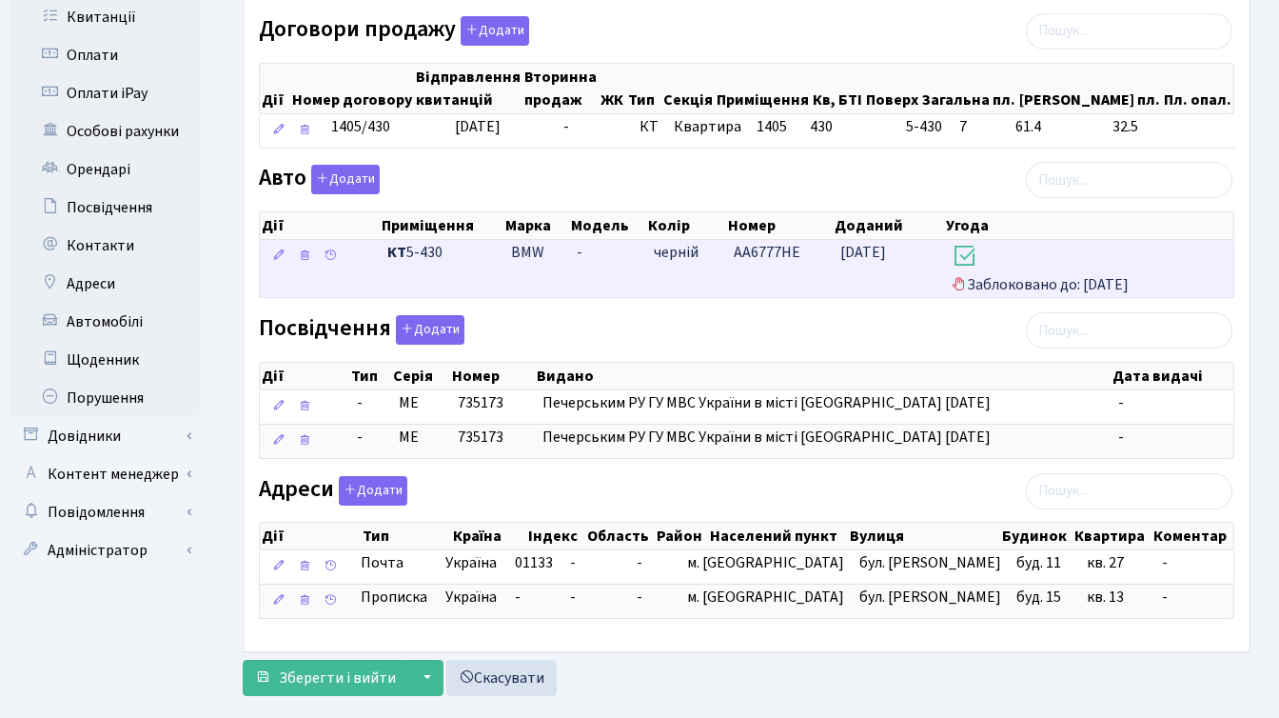
click at [1052, 273] on span "Заблоковано до: [DATE]" at bounding box center [1089, 268] width 274 height 53
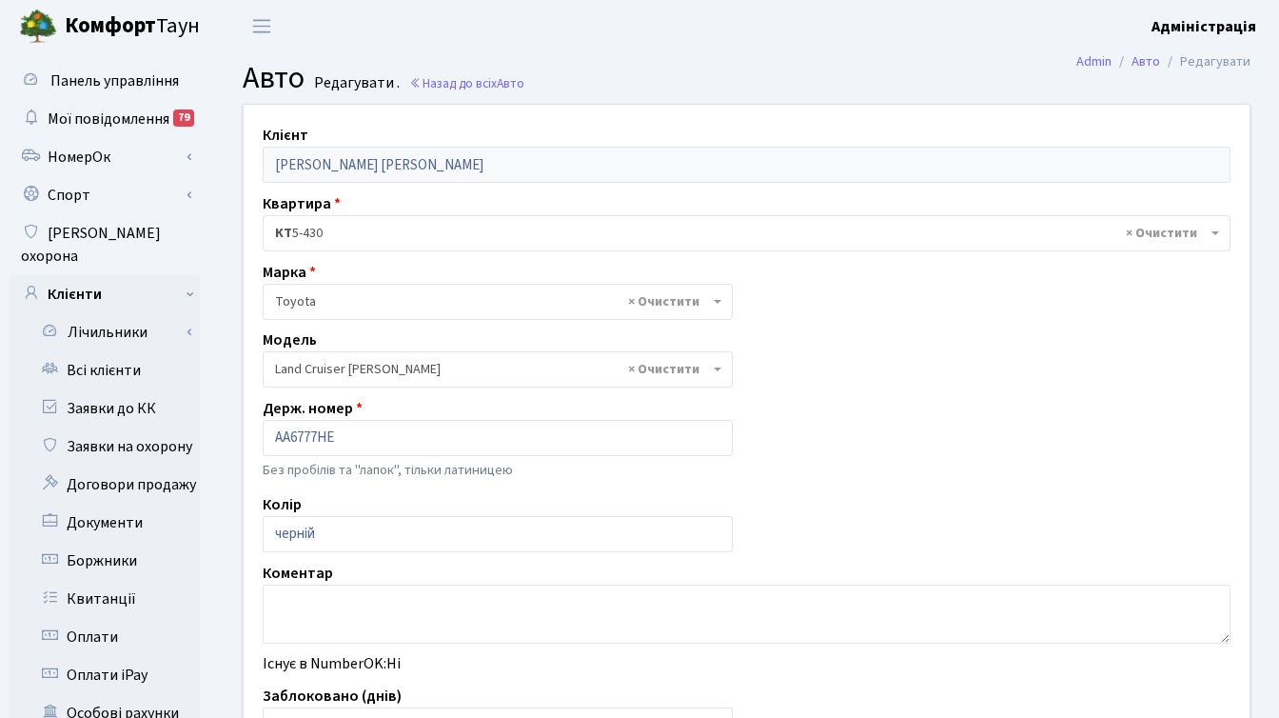
select select "19"
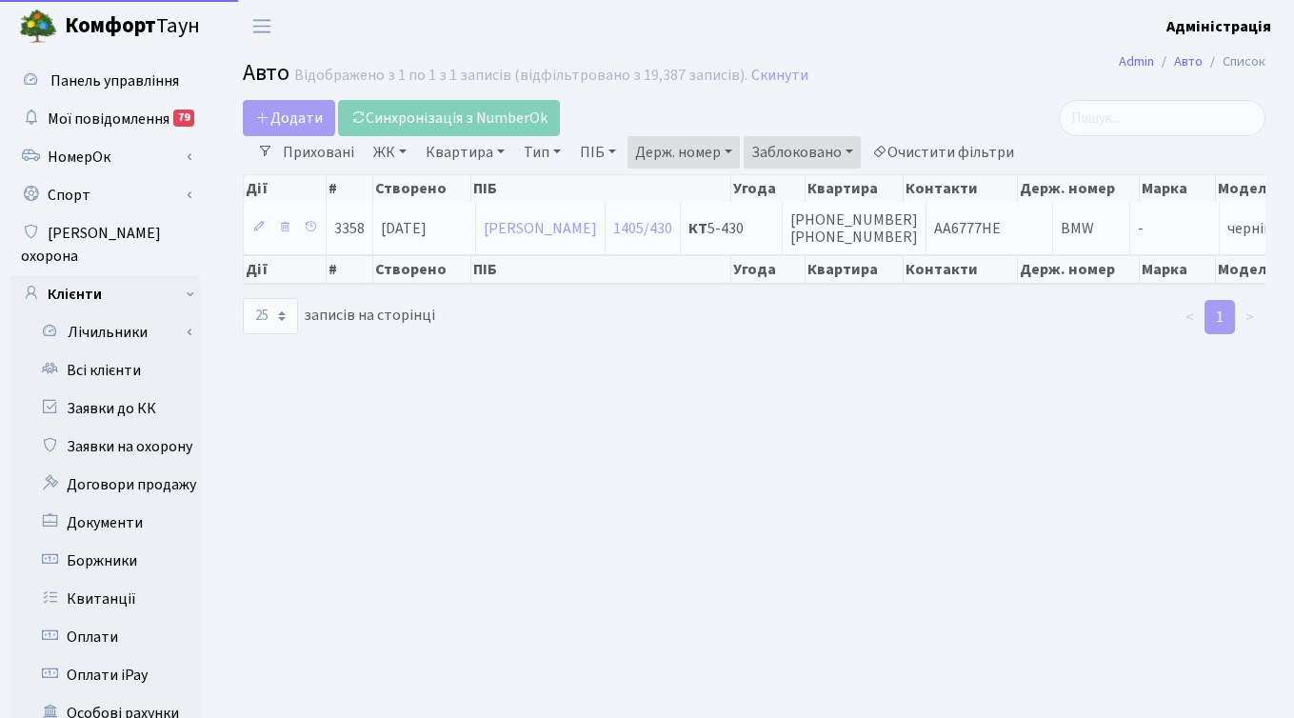
select select "25"
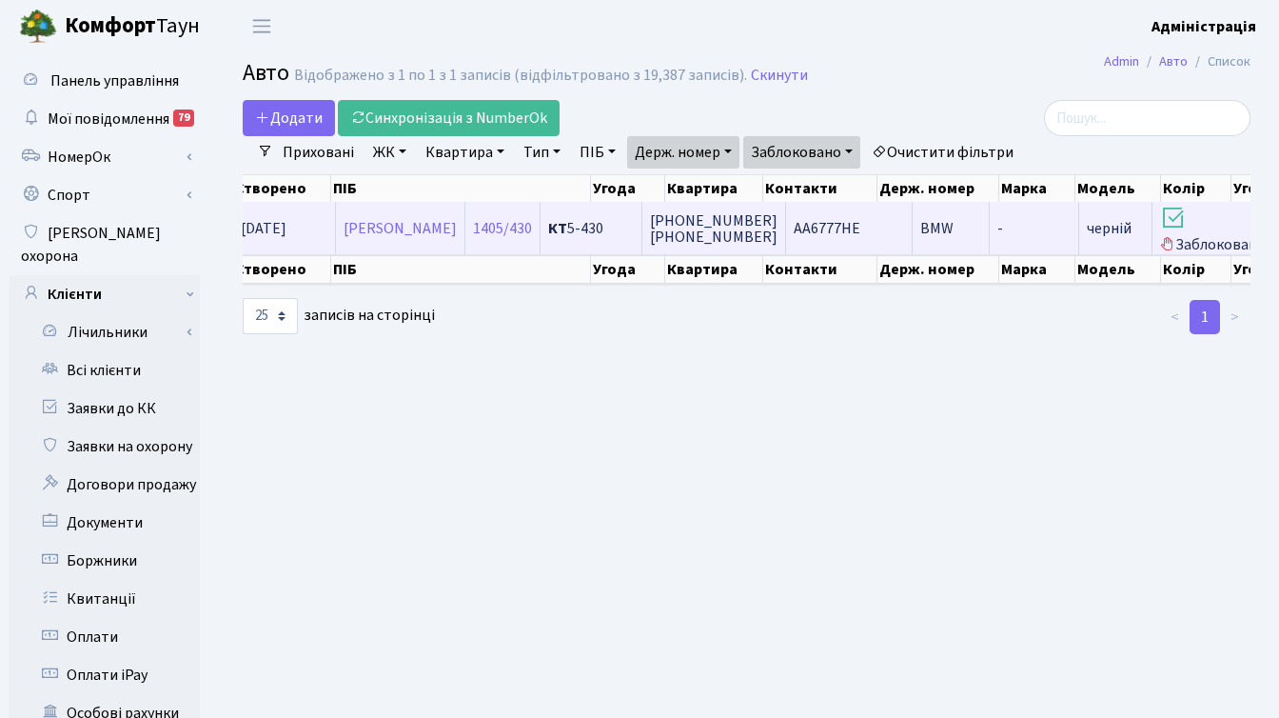
scroll to position [0, 439]
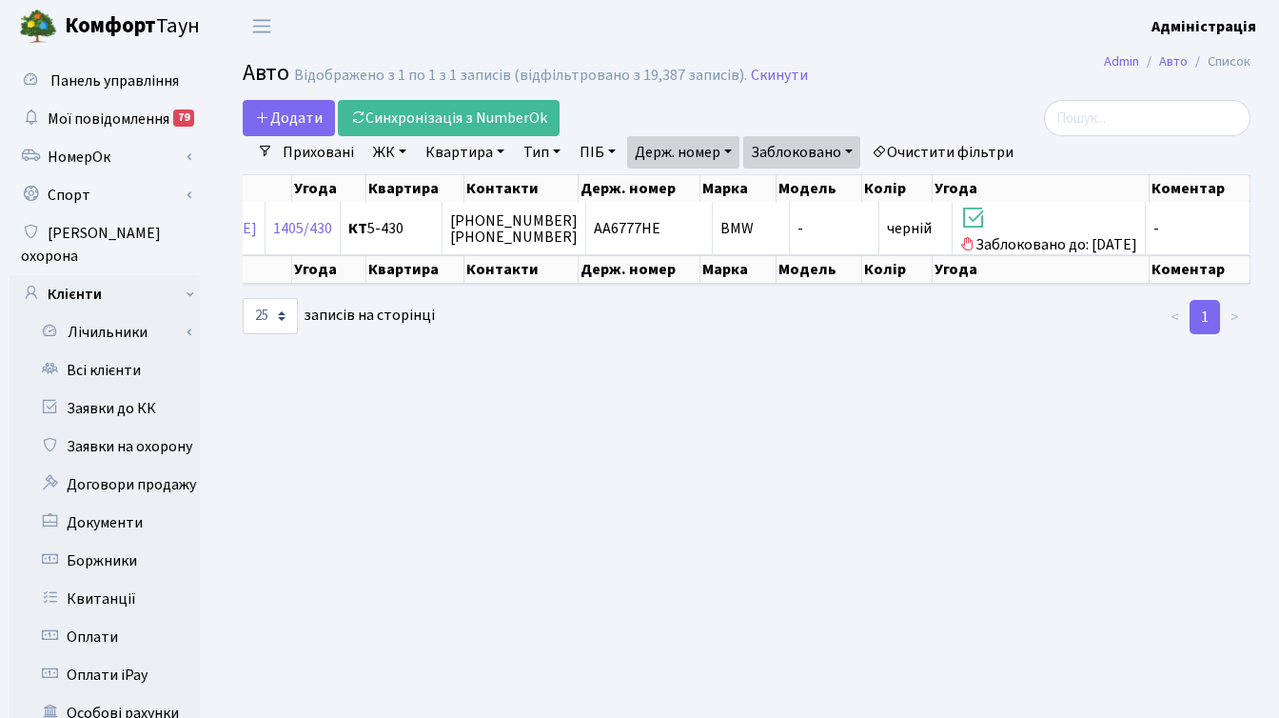
click at [935, 404] on main "Admin Авто Список Авто Відображено з 1 по 1 з 1 записів (відфільтровано з 19,38…" at bounding box center [746, 606] width 1065 height 1108
click at [776, 373] on main "Admin Авто Список Авто Відображено з 1 по 1 з 1 записів (відфільтровано з 19,38…" at bounding box center [746, 606] width 1065 height 1108
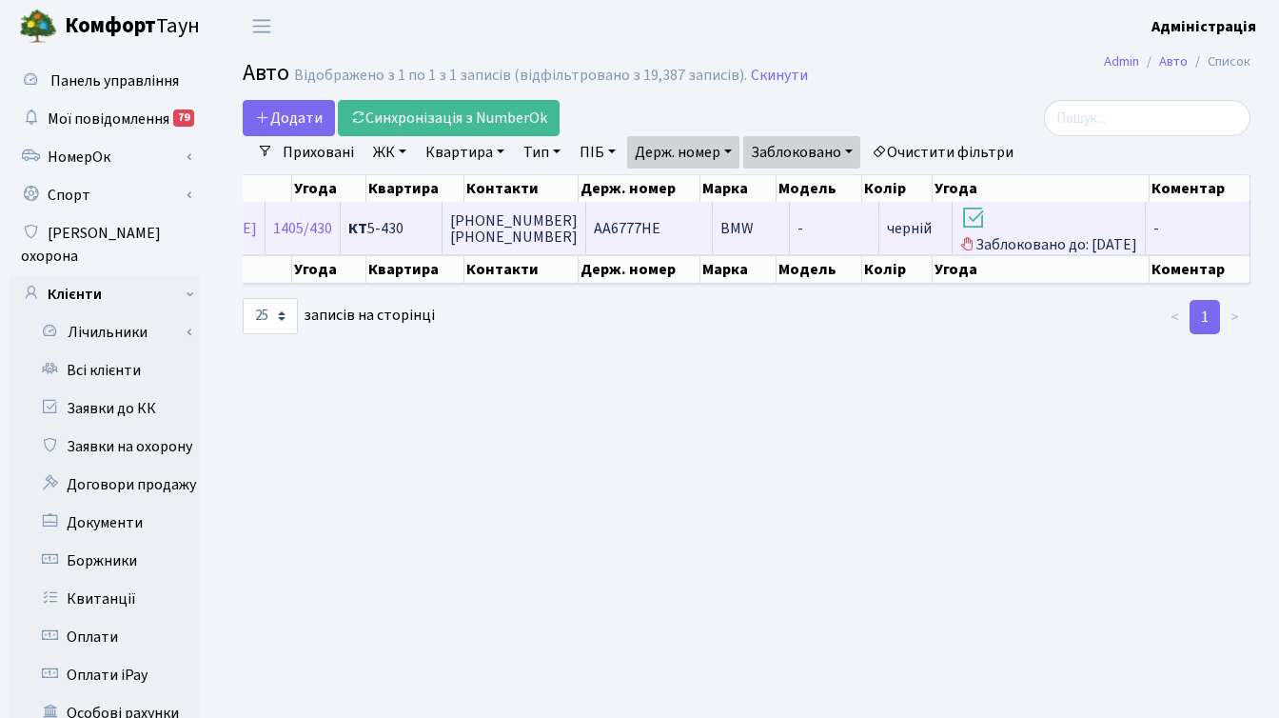
click at [624, 228] on span "AA6777HE" at bounding box center [627, 228] width 67 height 21
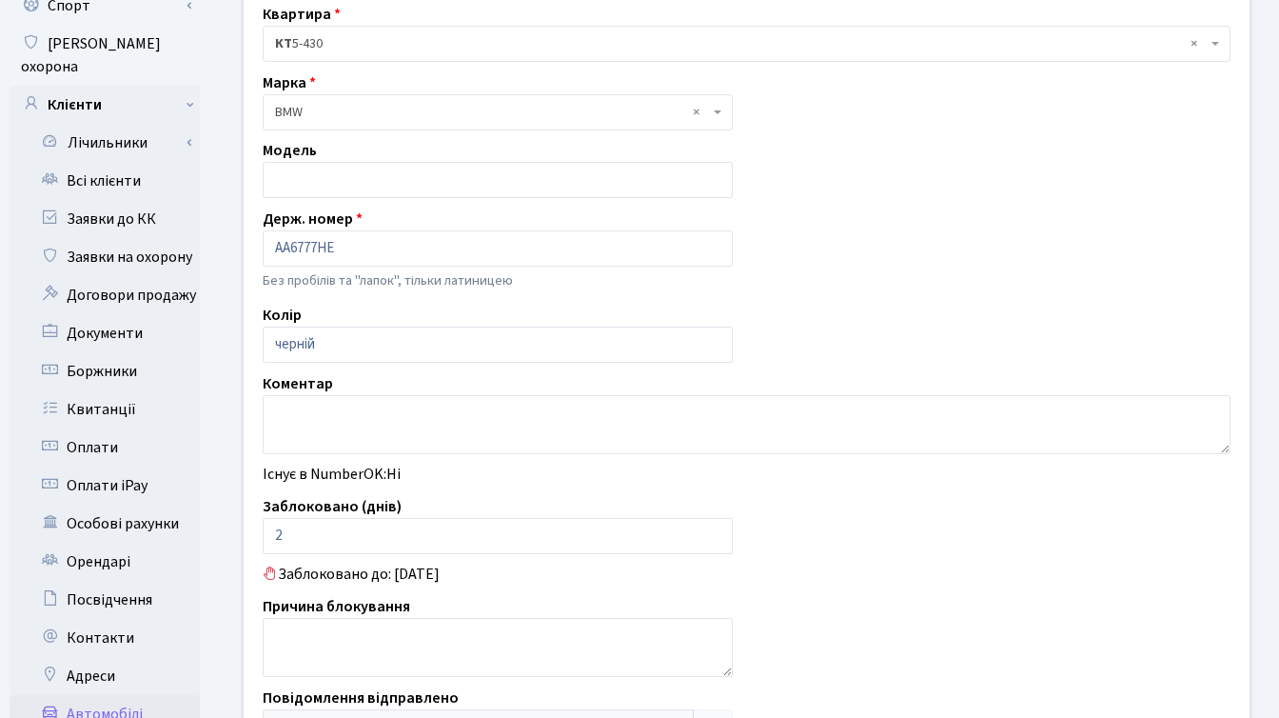
scroll to position [365, 0]
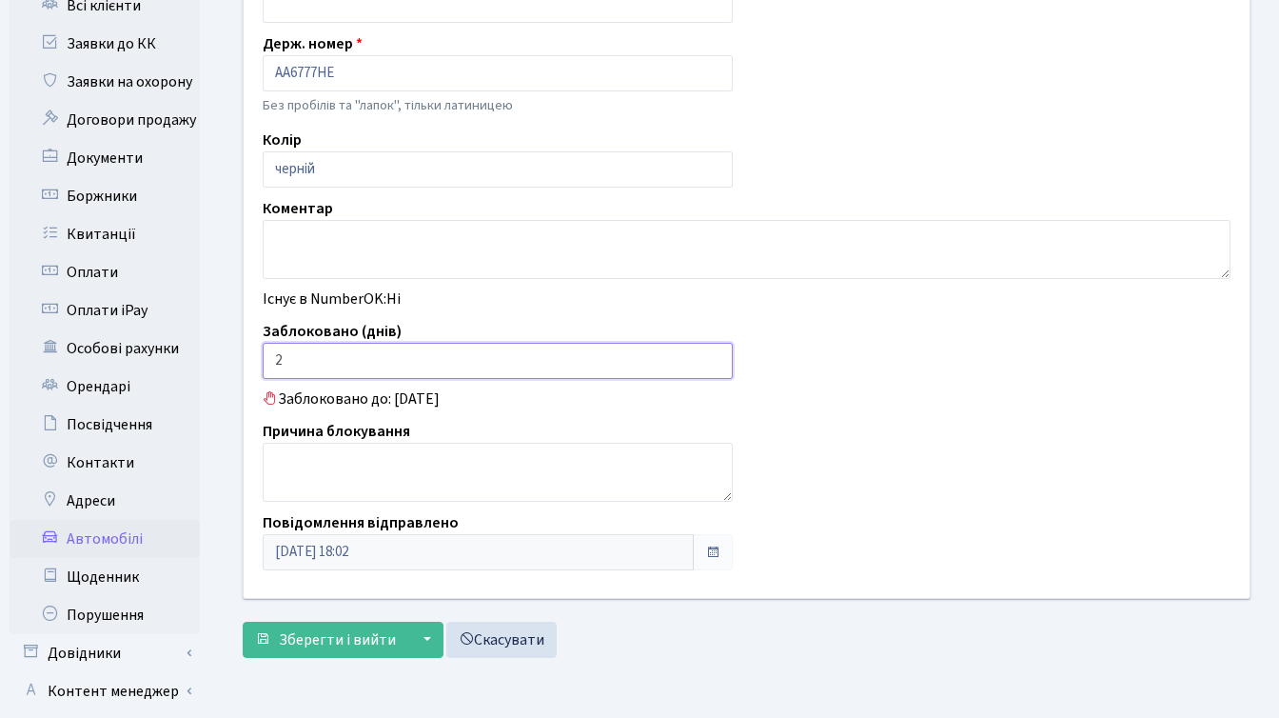
drag, startPoint x: 292, startPoint y: 359, endPoint x: 268, endPoint y: 362, distance: 24.9
click at [268, 362] on input "2" at bounding box center [498, 361] width 470 height 36
type input "0"
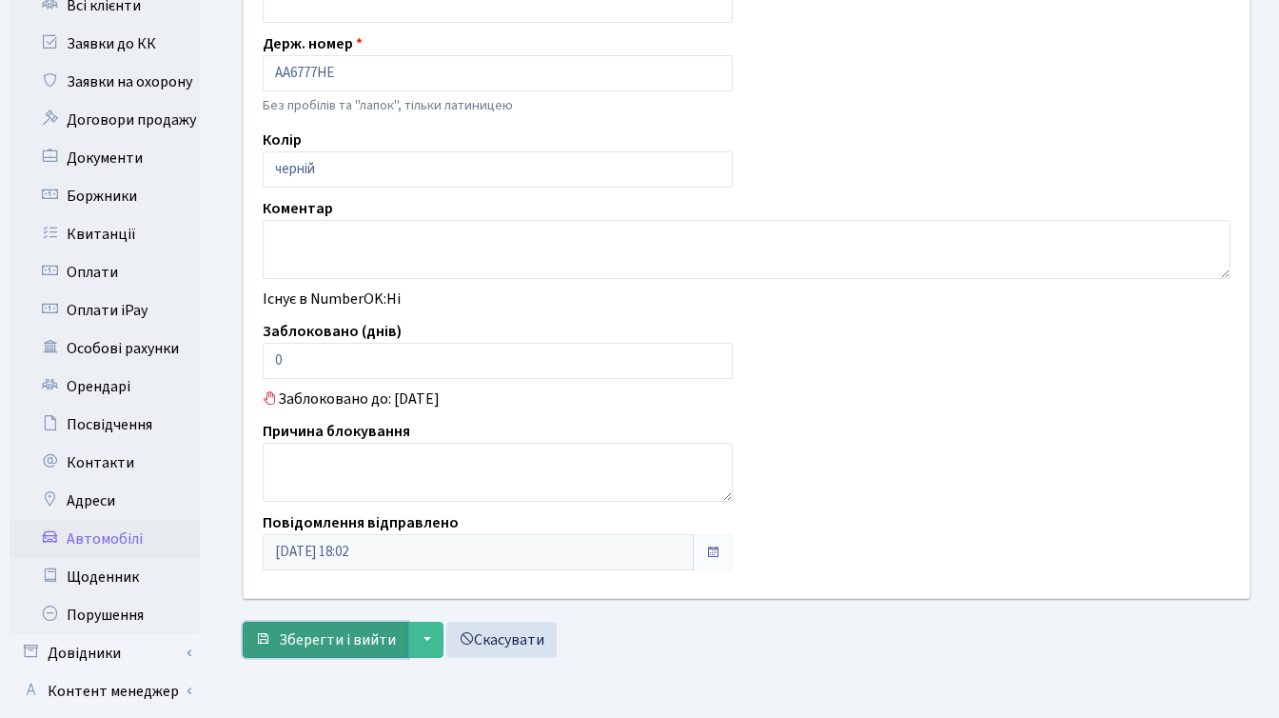
click at [325, 641] on span "Зберегти і вийти" at bounding box center [337, 639] width 117 height 21
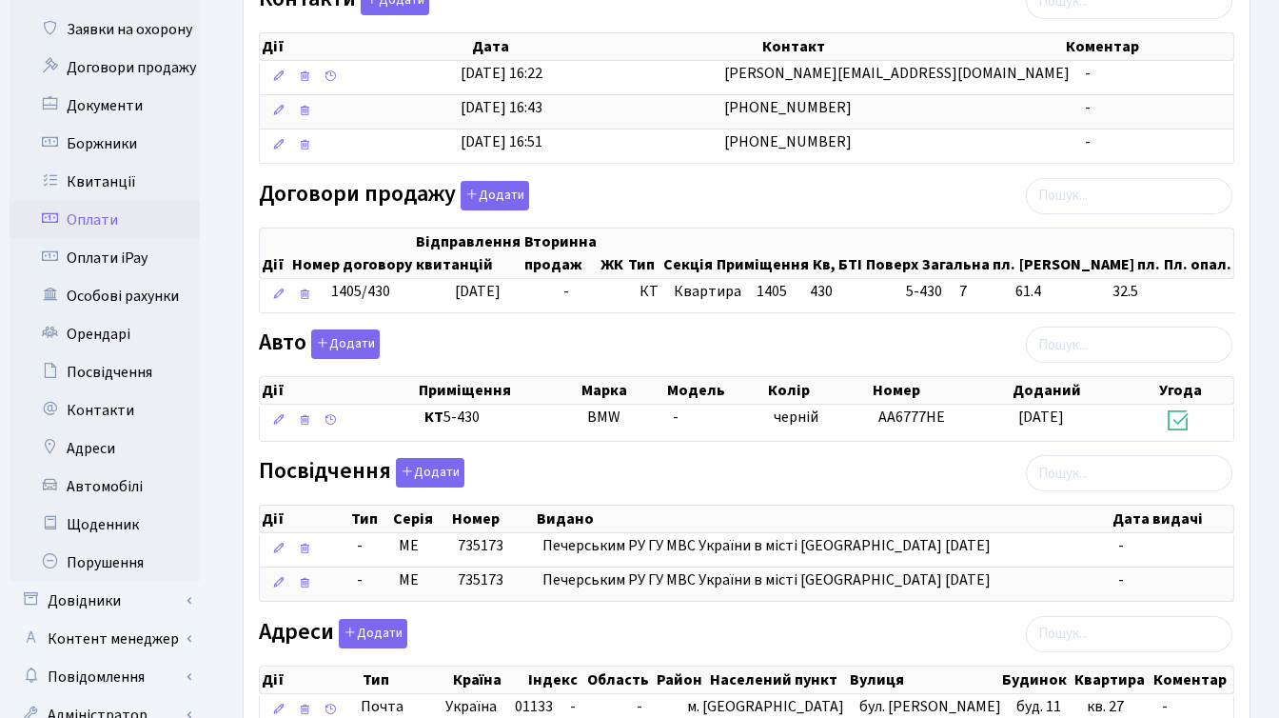
scroll to position [499, 0]
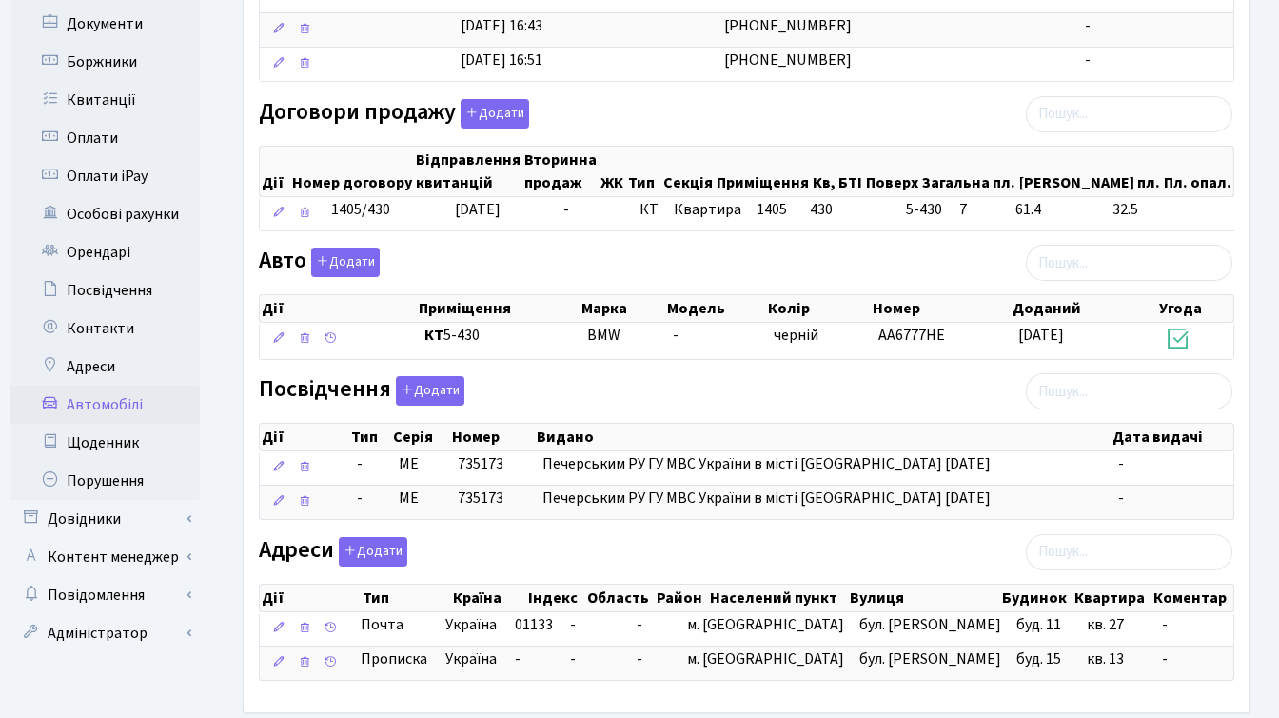
click at [114, 386] on link "Автомобілі" at bounding box center [105, 405] width 190 height 38
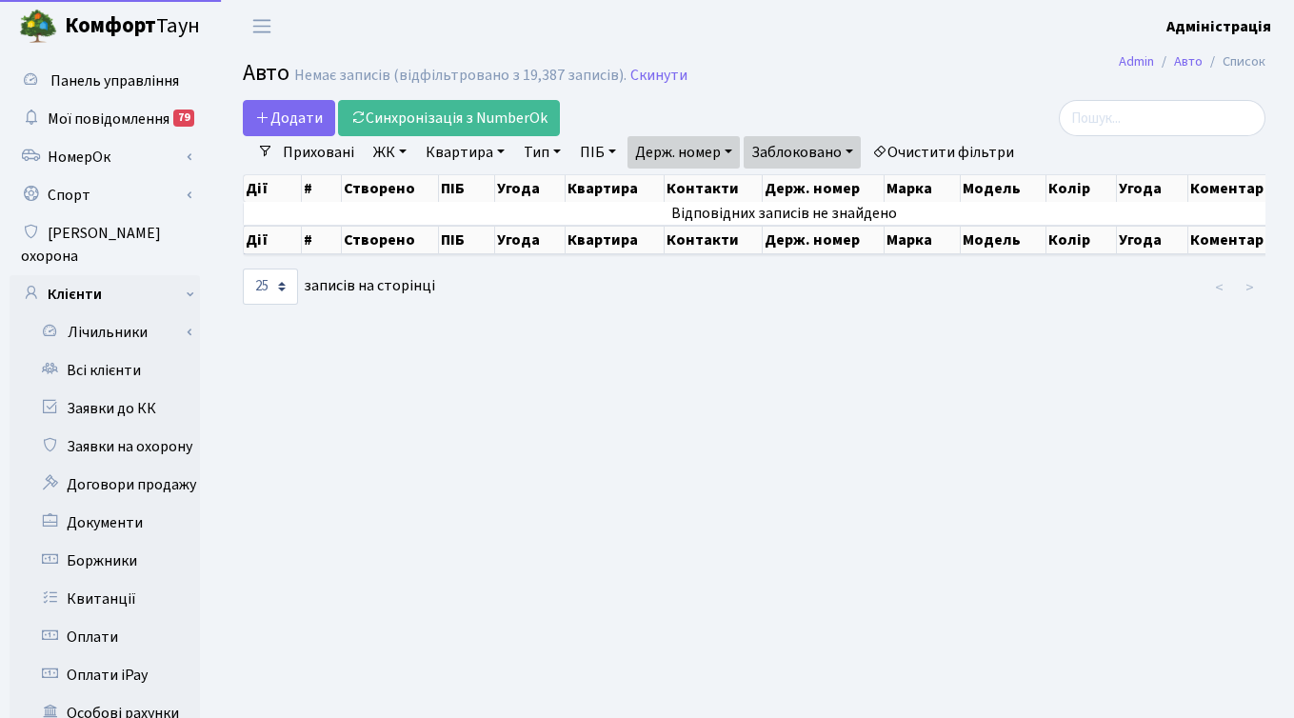
select select "25"
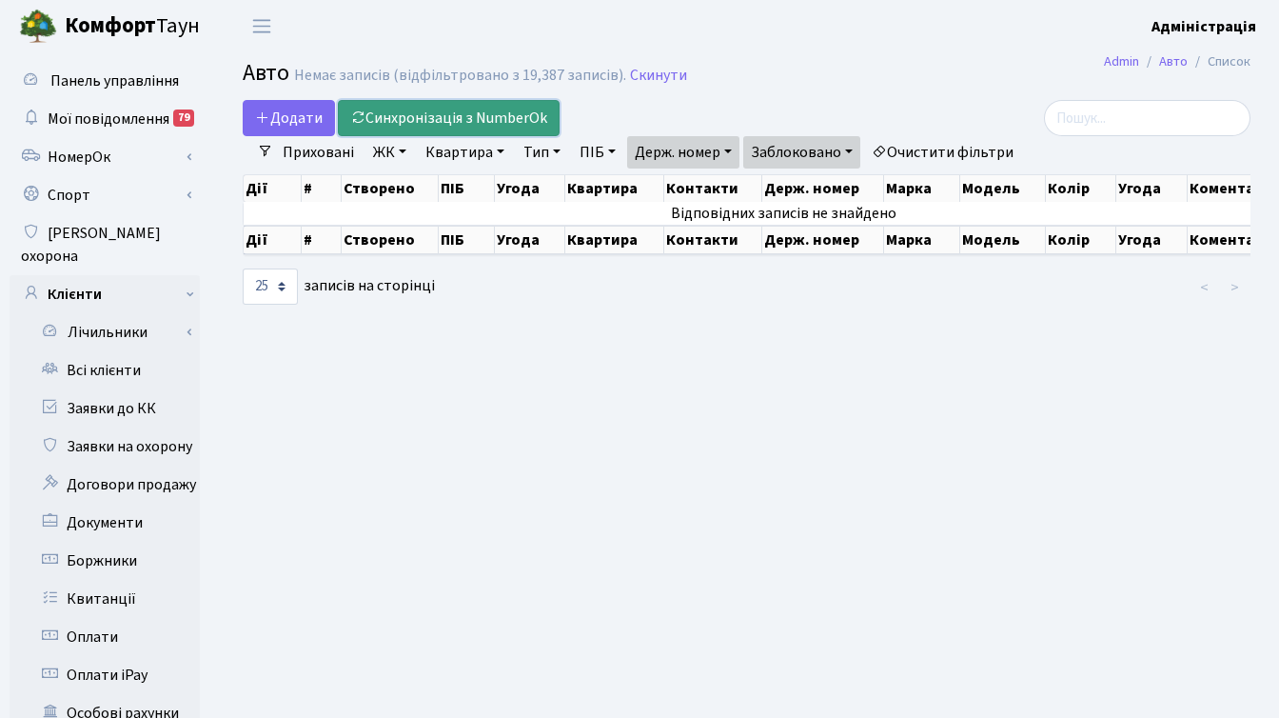
click at [443, 118] on link "Синхронізація з NumberOk" at bounding box center [449, 118] width 222 height 36
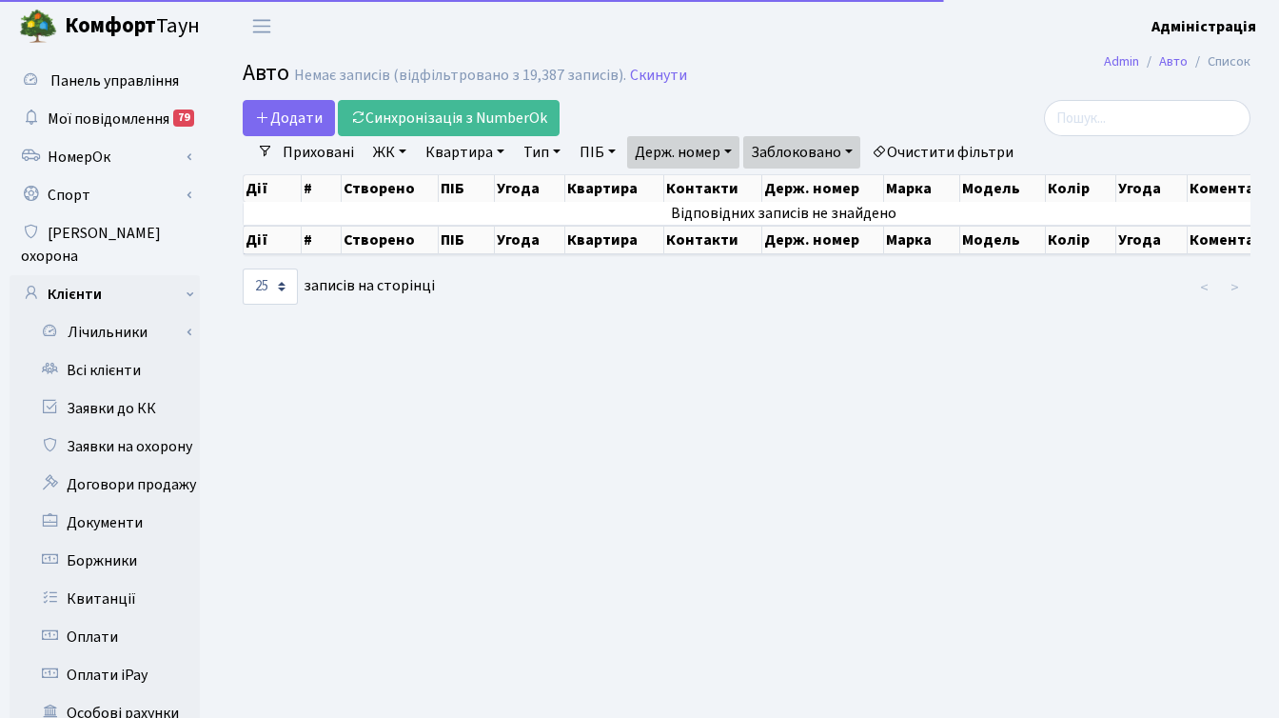
select select "25"
click at [715, 147] on link "Держ. номер" at bounding box center [683, 152] width 112 height 32
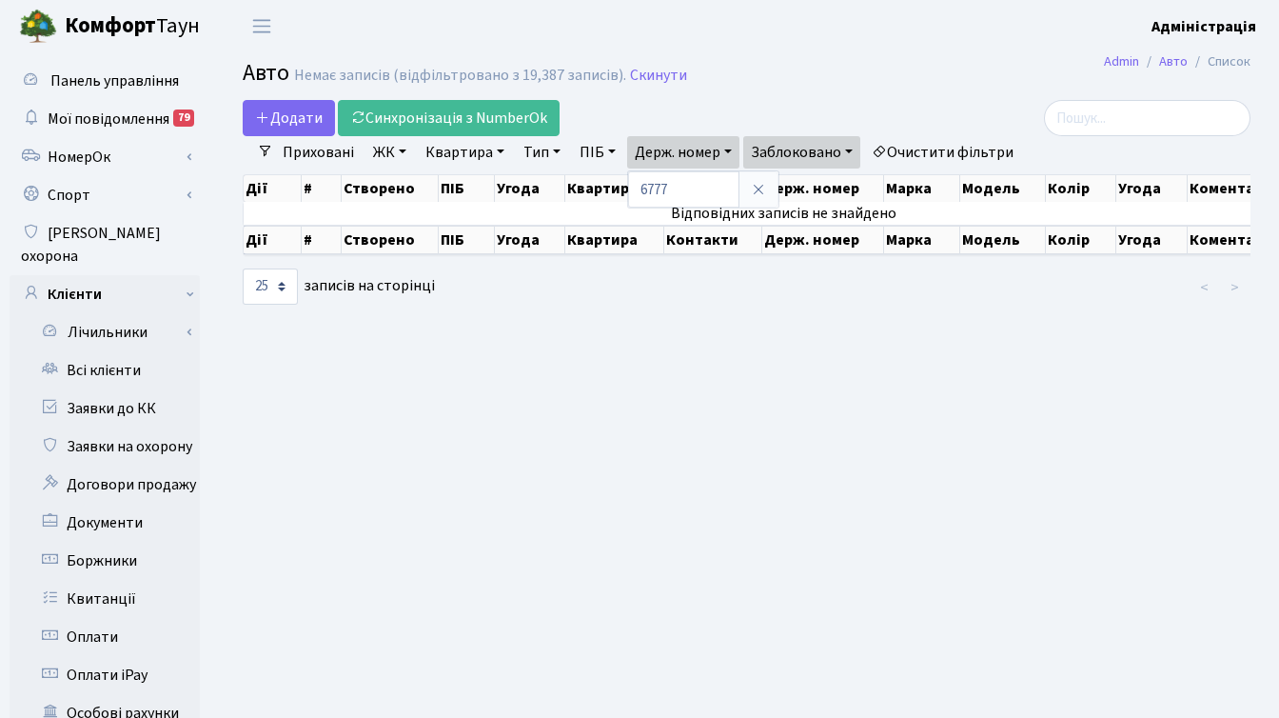
click at [823, 152] on link "Заблоковано" at bounding box center [801, 152] width 117 height 32
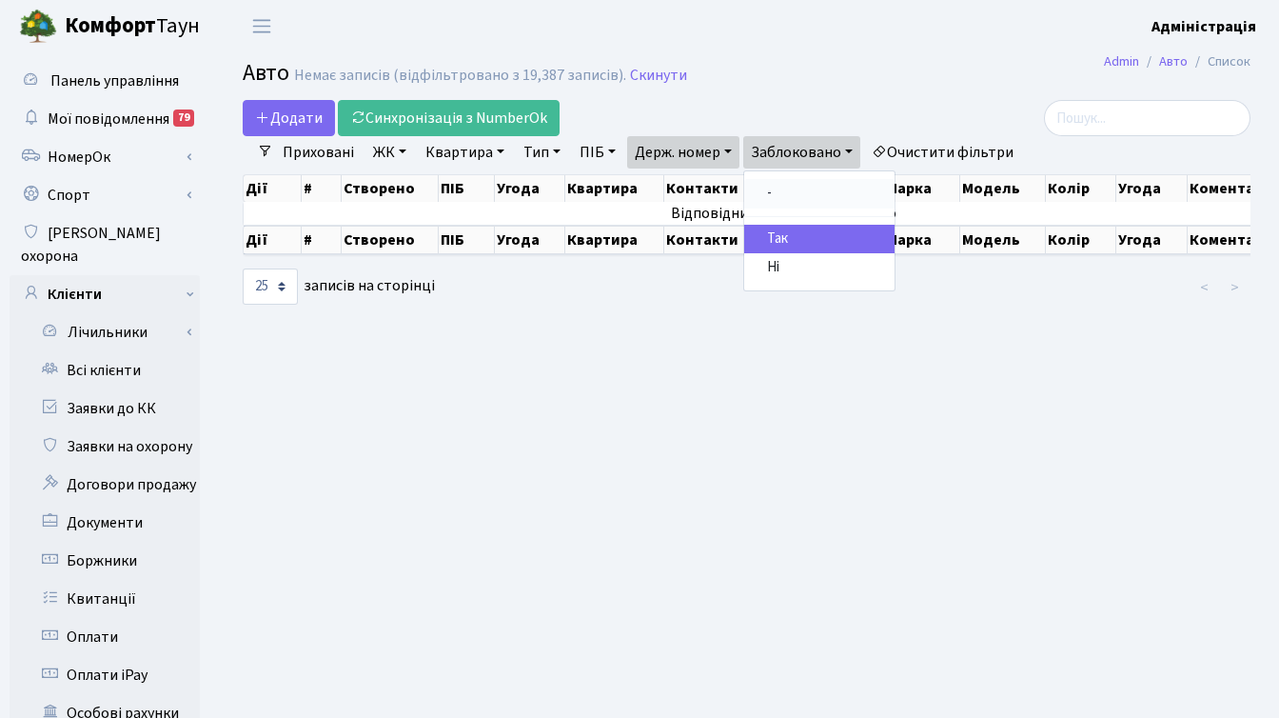
click at [781, 191] on link "-" at bounding box center [819, 194] width 150 height 30
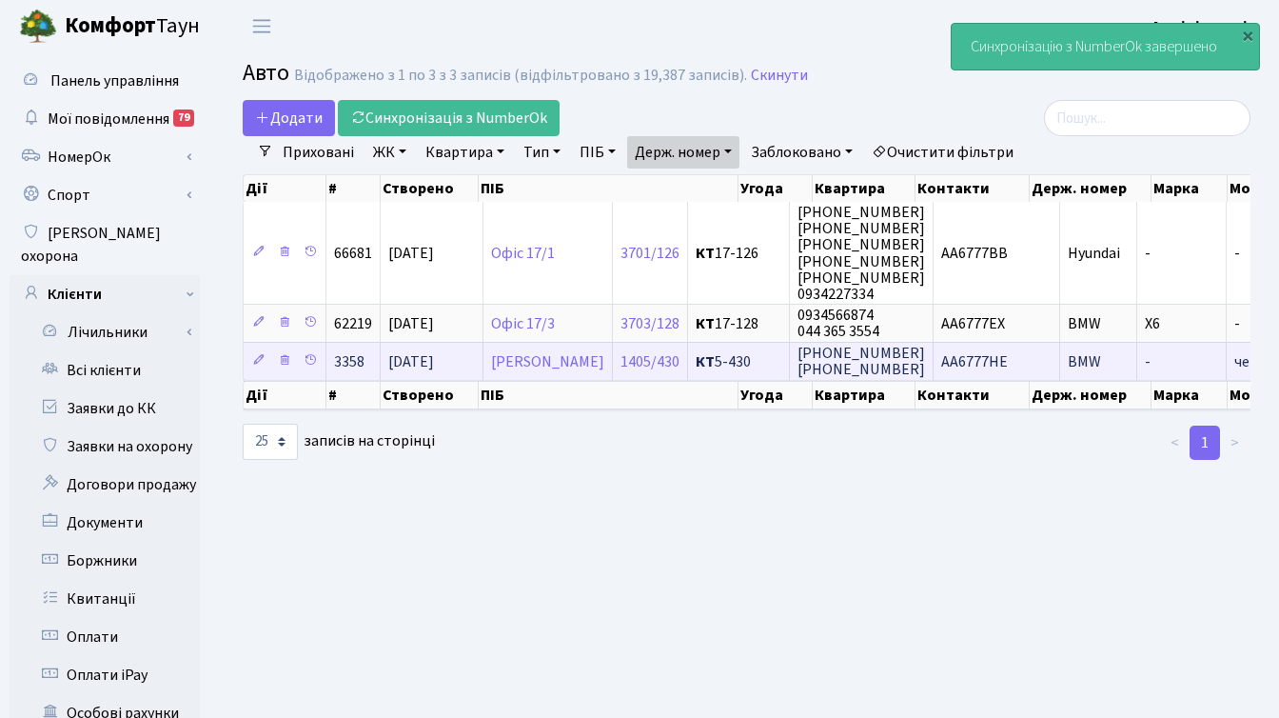
click at [1008, 359] on span "AA6777HE" at bounding box center [975, 361] width 67 height 21
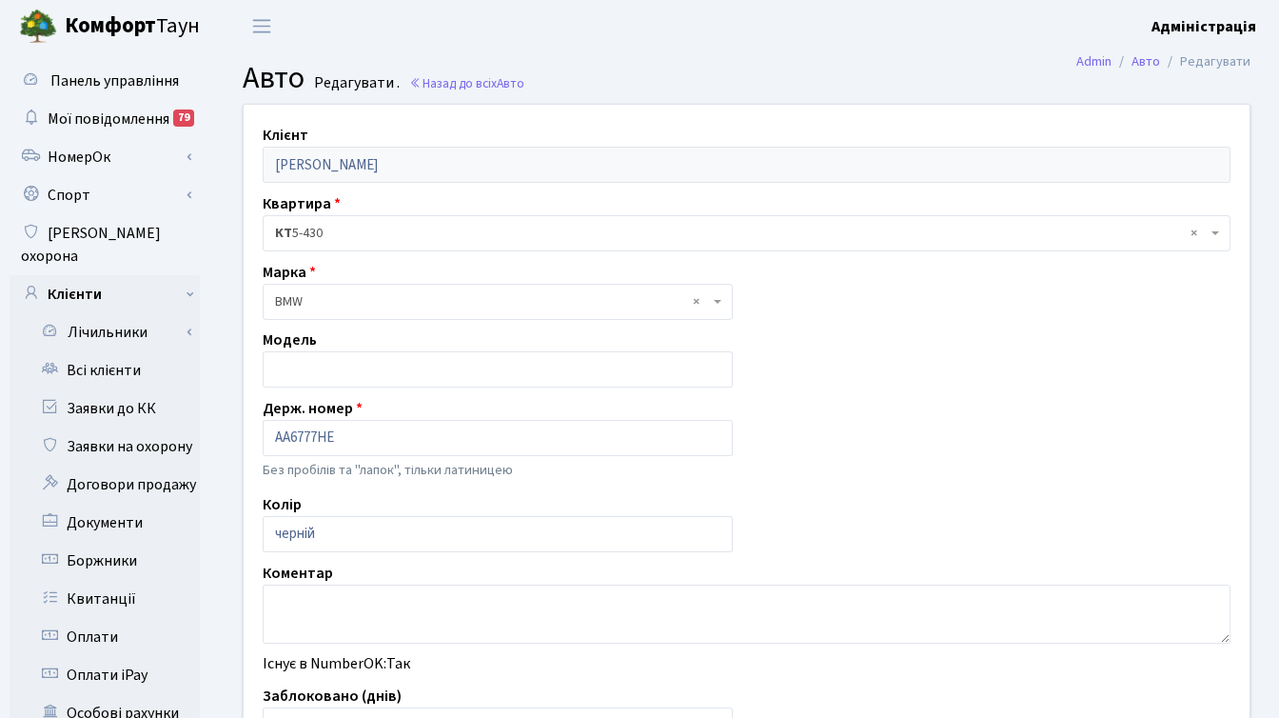
click at [946, 66] on h2 "Авто Редагувати . Назад до всіх Авто" at bounding box center [747, 78] width 1008 height 36
click at [712, 52] on main "Admin Авто Редагувати Авто Редагувати . Назад до всіх Авто Клієнт [PERSON_NAME]…" at bounding box center [746, 606] width 1065 height 1108
click at [495, 23] on header "[PERSON_NAME] Адміністрація Мій обліковий запис Вийти" at bounding box center [639, 26] width 1279 height 52
click at [837, 47] on header "[PERSON_NAME] Адміністрація Мій обліковий запис Вийти" at bounding box center [639, 26] width 1279 height 52
click at [831, 58] on main "Admin Авто Редагувати Авто Редагувати . Назад до всіх Авто Клієнт [PERSON_NAME]…" at bounding box center [746, 606] width 1065 height 1108
